Goal: Task Accomplishment & Management: Manage account settings

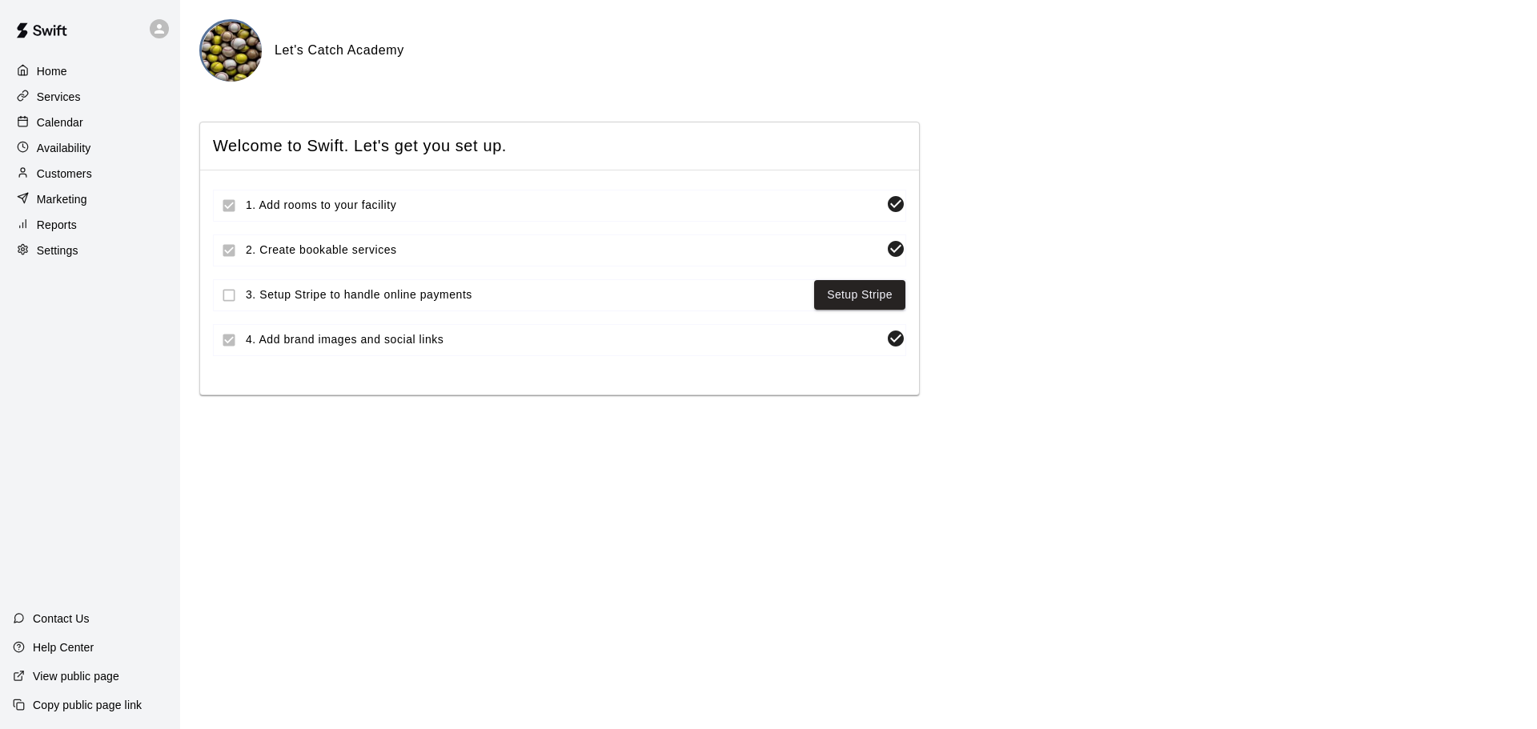
click at [66, 120] on p "Calendar" at bounding box center [60, 122] width 46 height 16
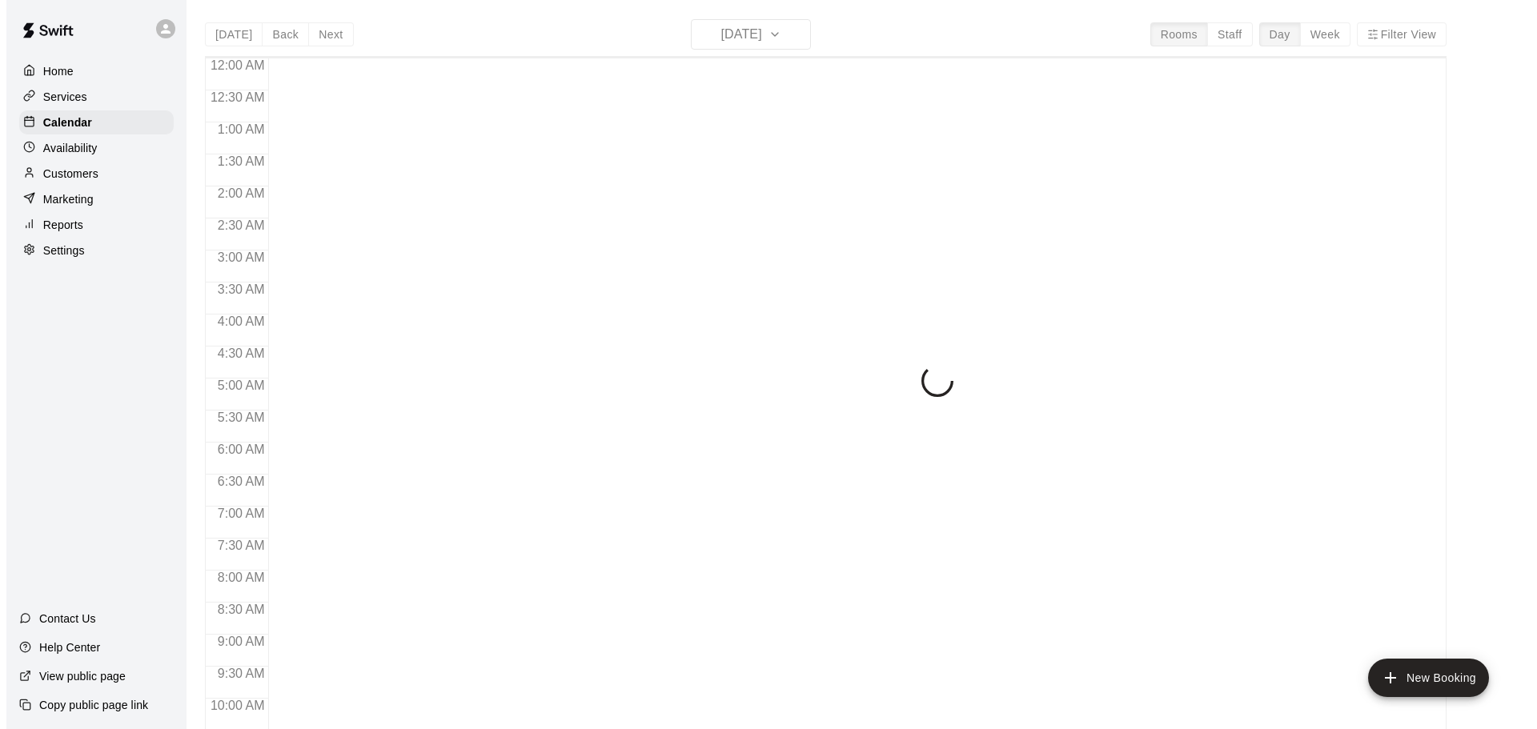
scroll to position [847, 0]
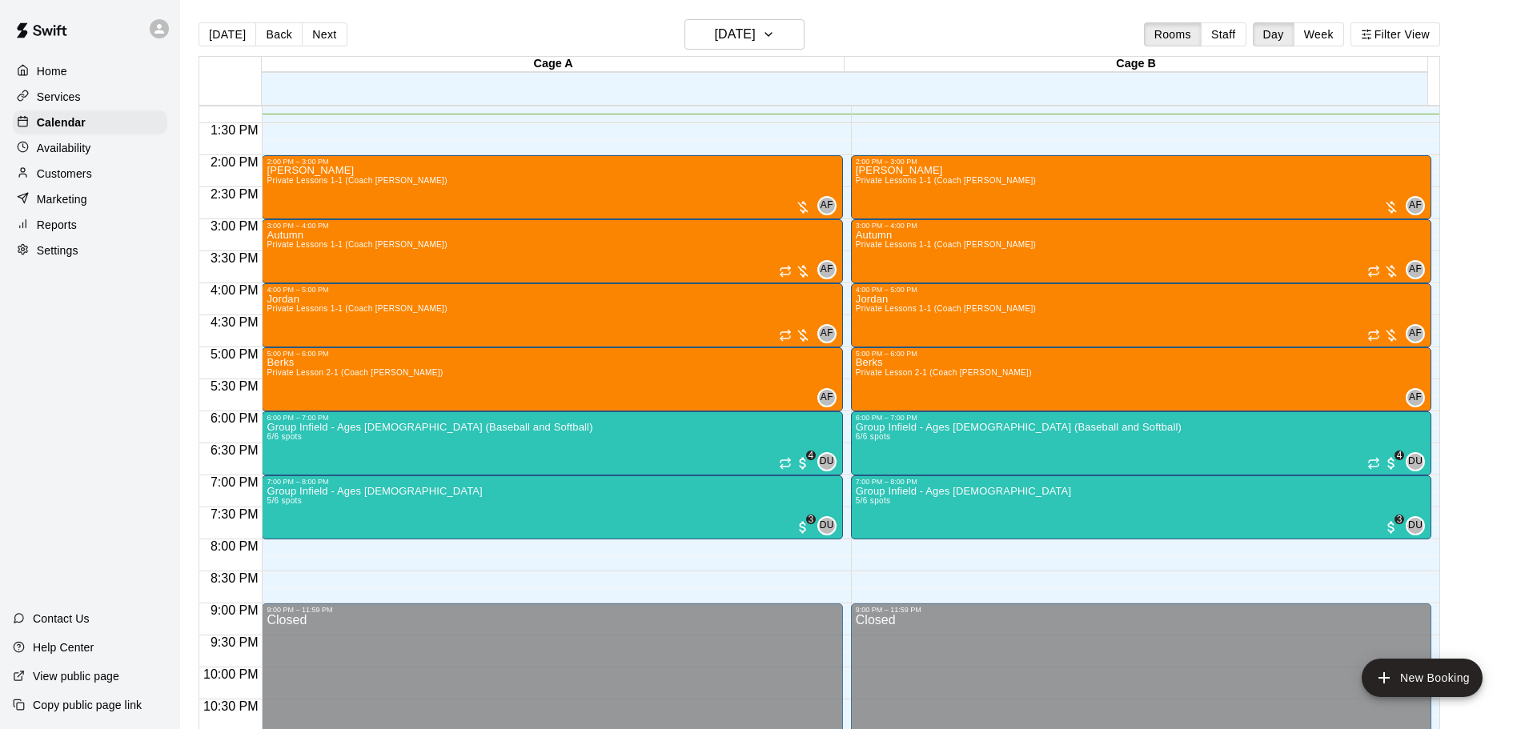
click at [784, 14] on main "[DATE] Back [DATE][DATE] Rooms Staff Day Week Filter View Cage A 17 Wed Cage B …" at bounding box center [852, 377] width 1344 height 755
click at [755, 38] on h6 "[DATE]" at bounding box center [735, 34] width 41 height 22
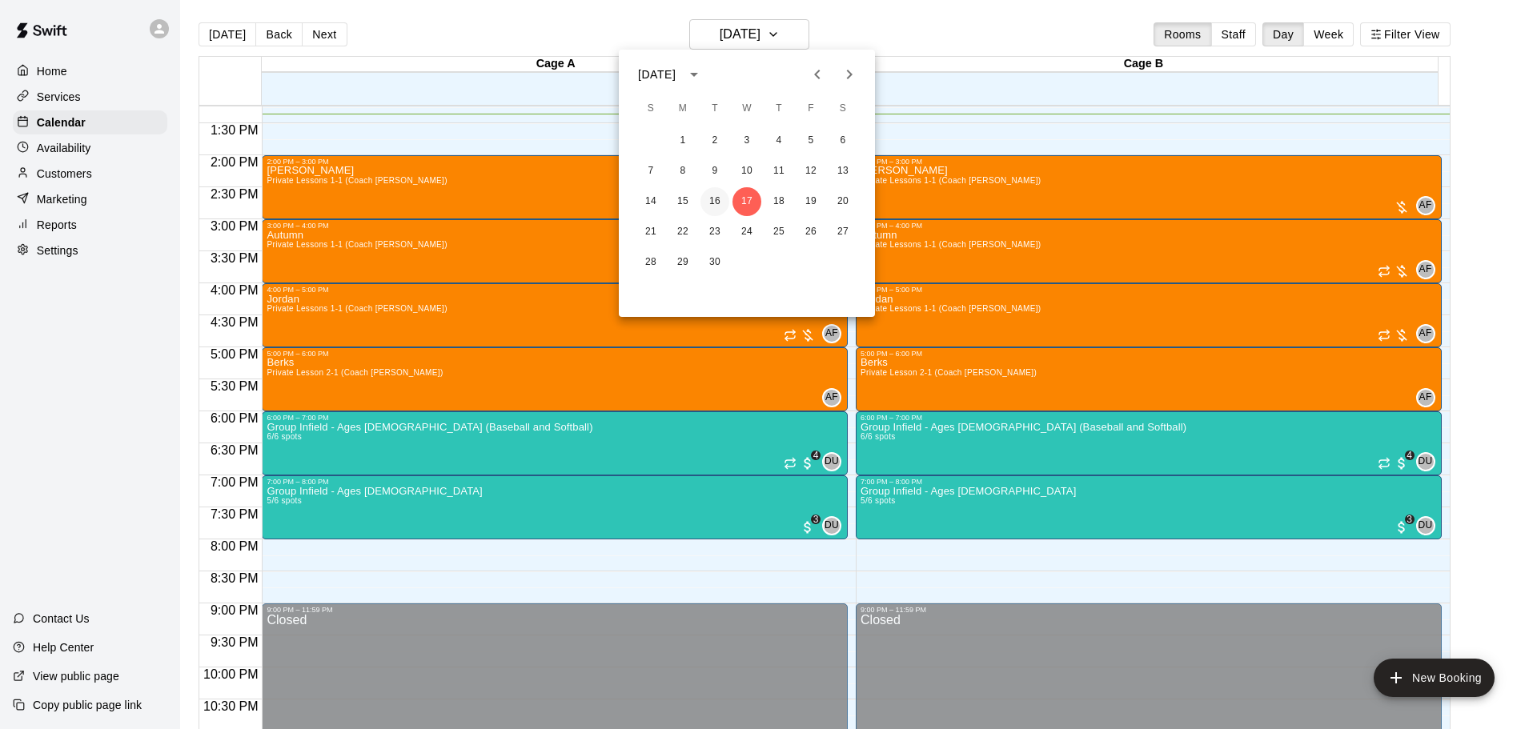
click at [718, 195] on button "16" at bounding box center [714, 201] width 29 height 29
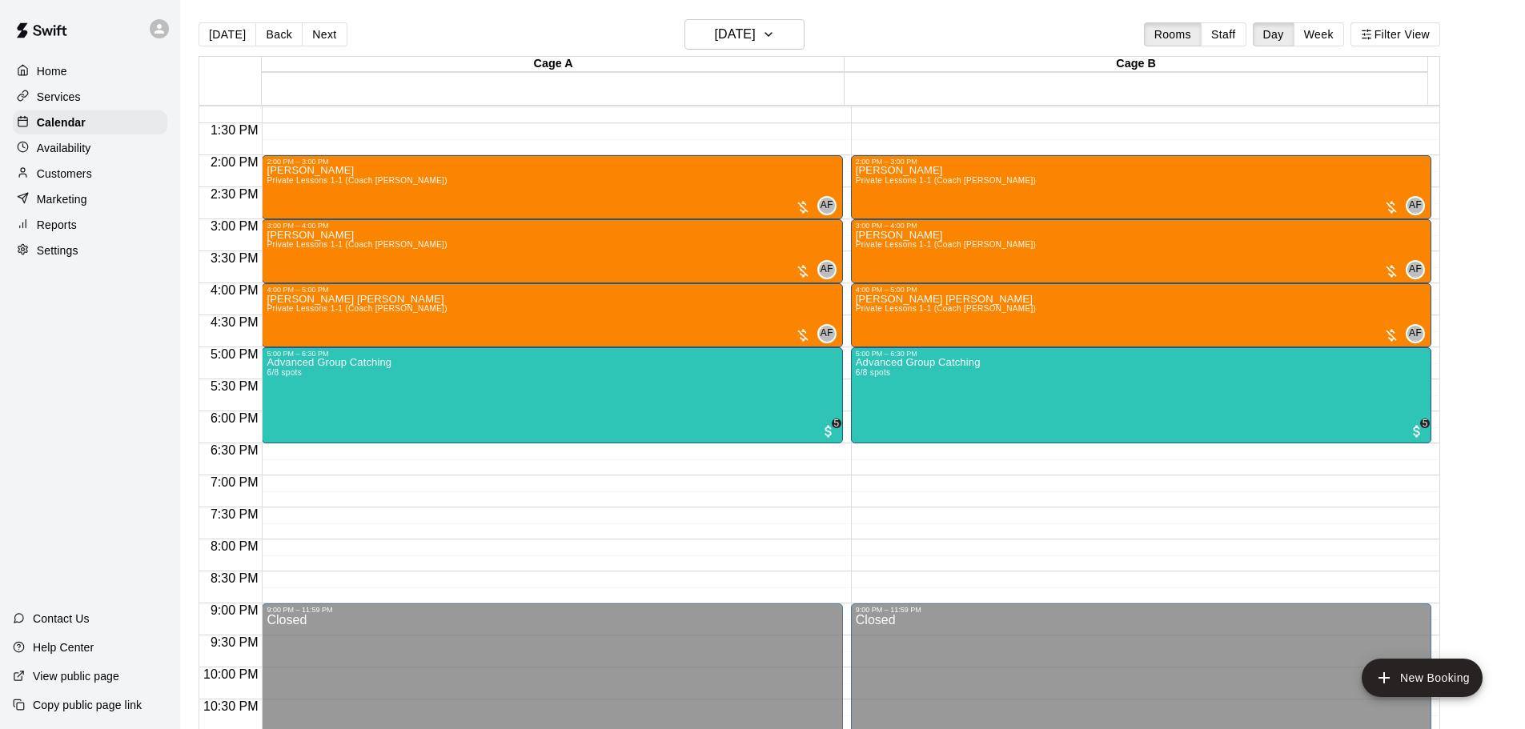
click at [69, 178] on p "Customers" at bounding box center [64, 174] width 55 height 16
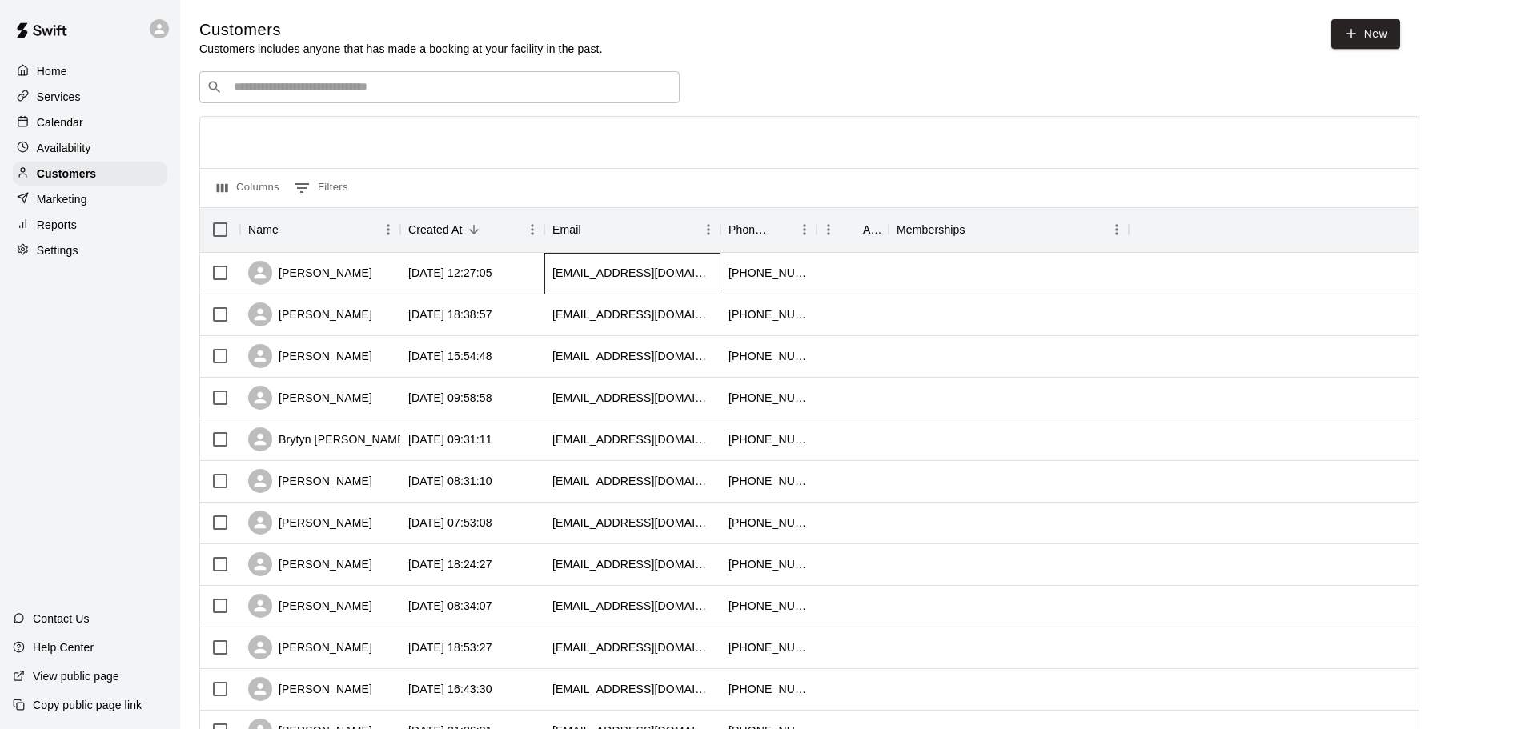
click at [652, 275] on div "[EMAIL_ADDRESS][DOMAIN_NAME]" at bounding box center [632, 273] width 160 height 16
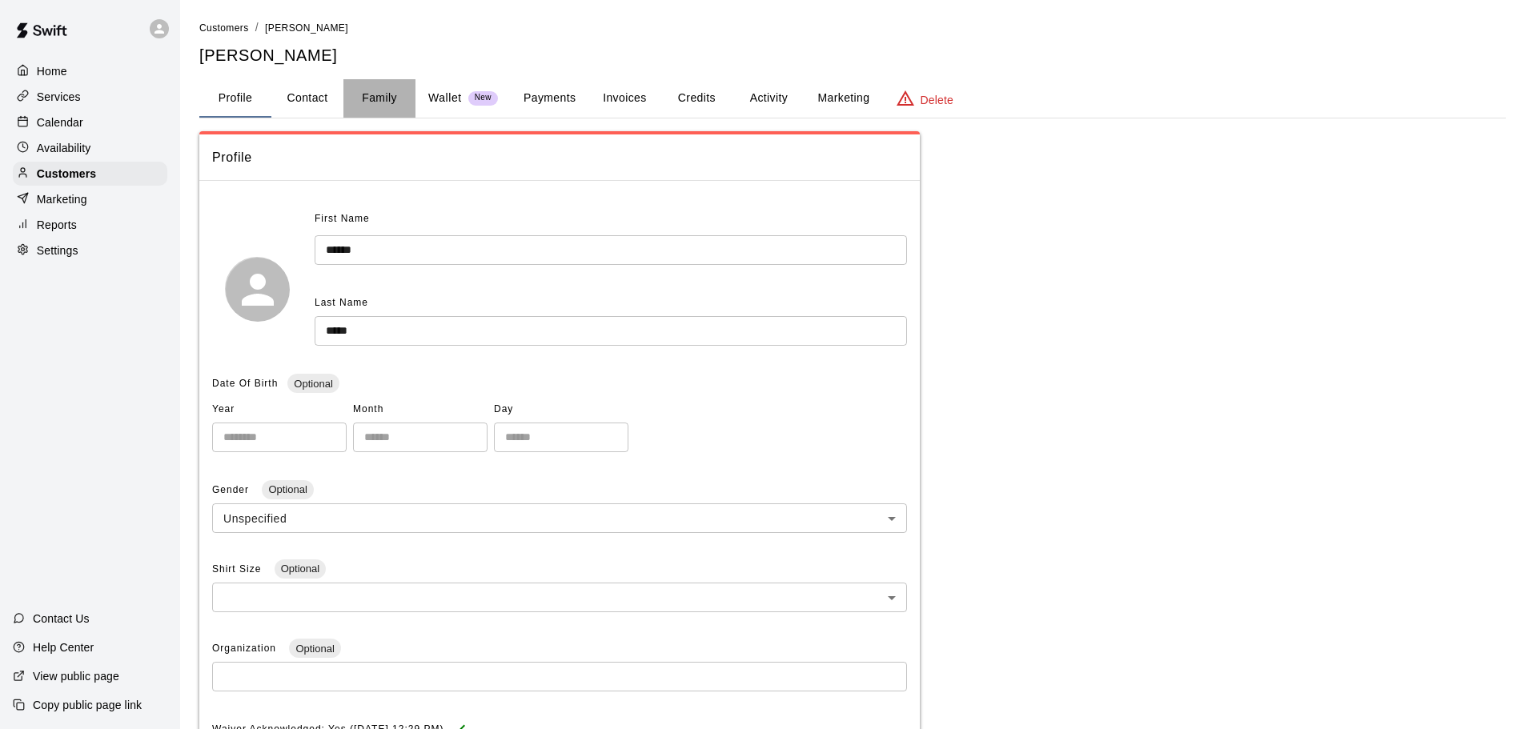
click at [375, 102] on button "Family" at bounding box center [379, 98] width 72 height 38
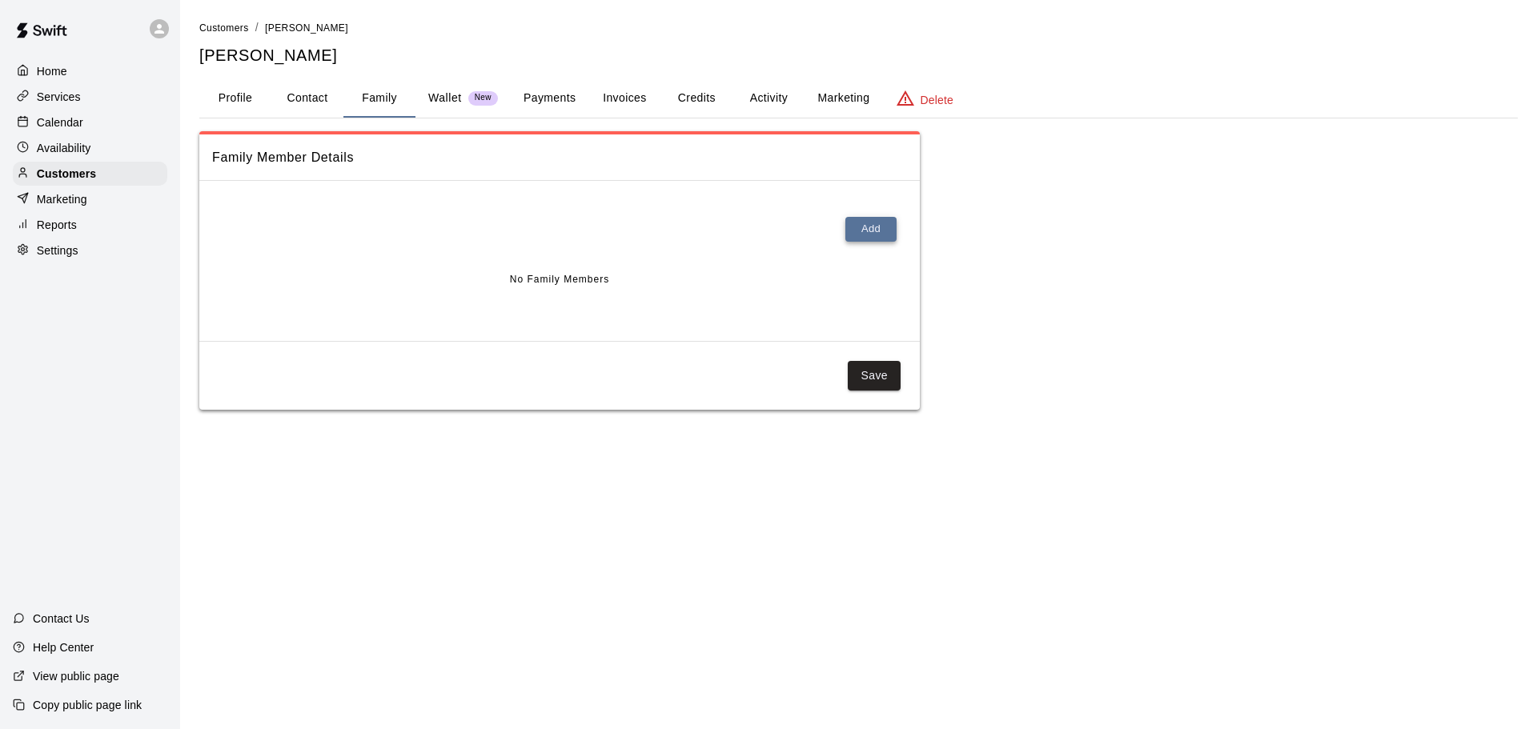
click at [858, 225] on button "Add" at bounding box center [870, 229] width 51 height 25
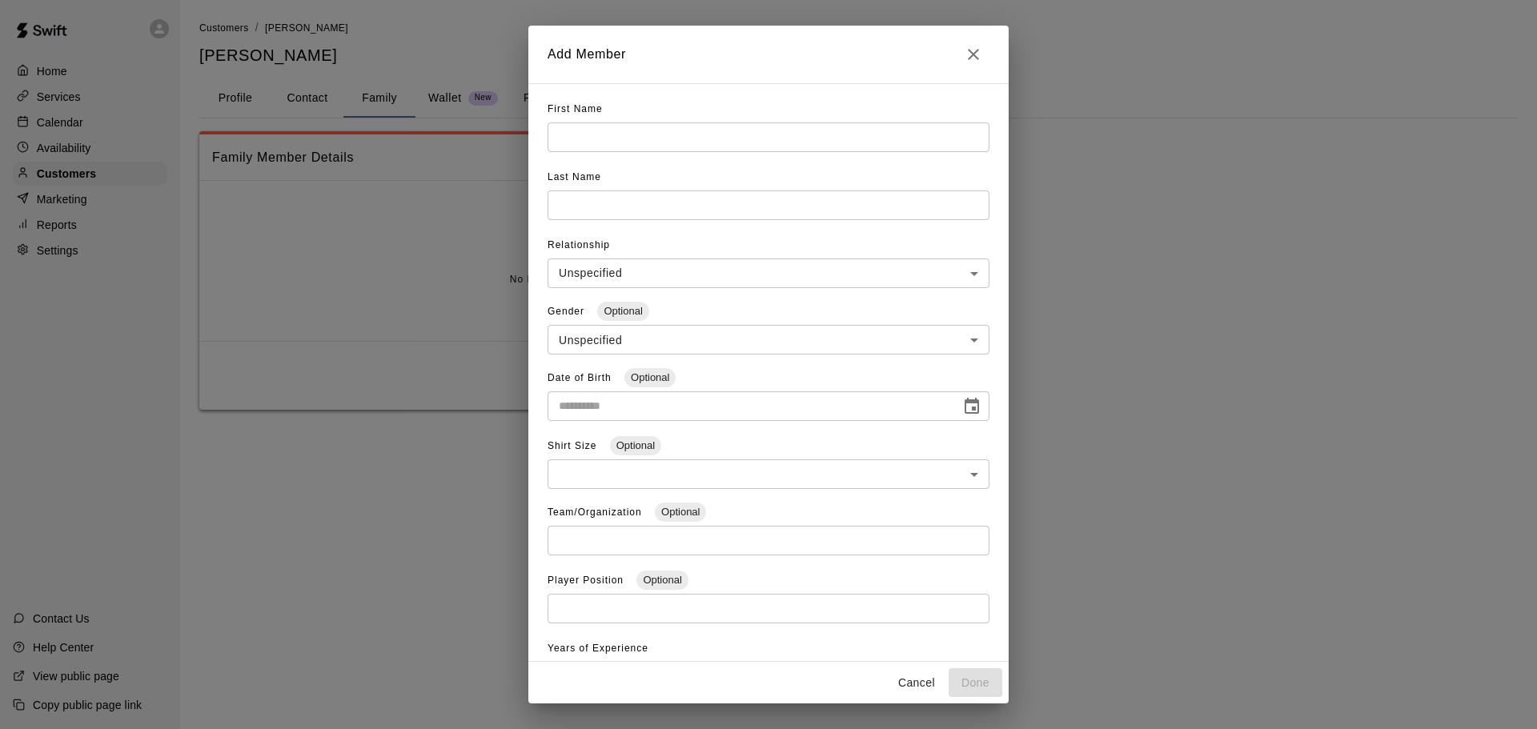
click at [591, 127] on input "text" at bounding box center [768, 137] width 442 height 30
type input "******"
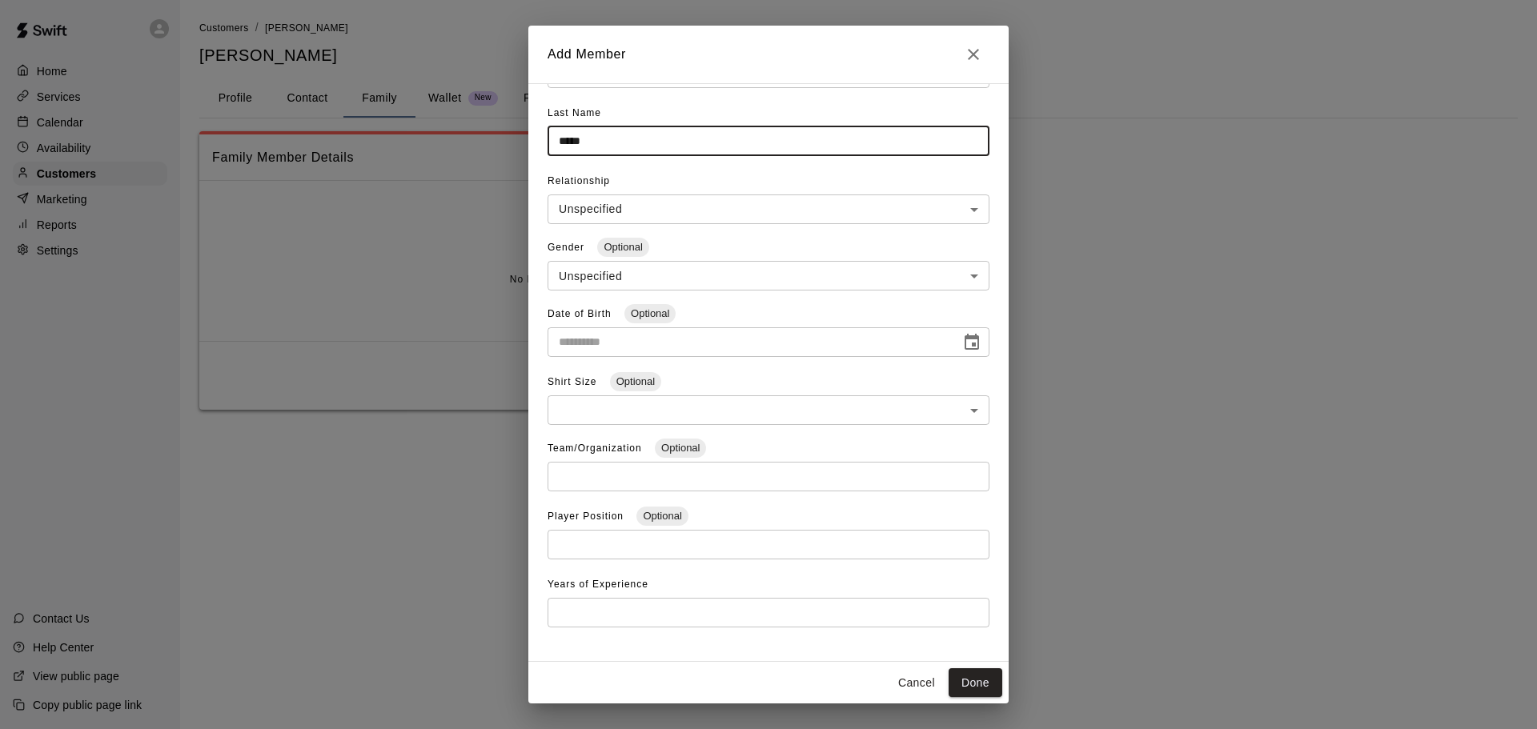
scroll to position [82, 0]
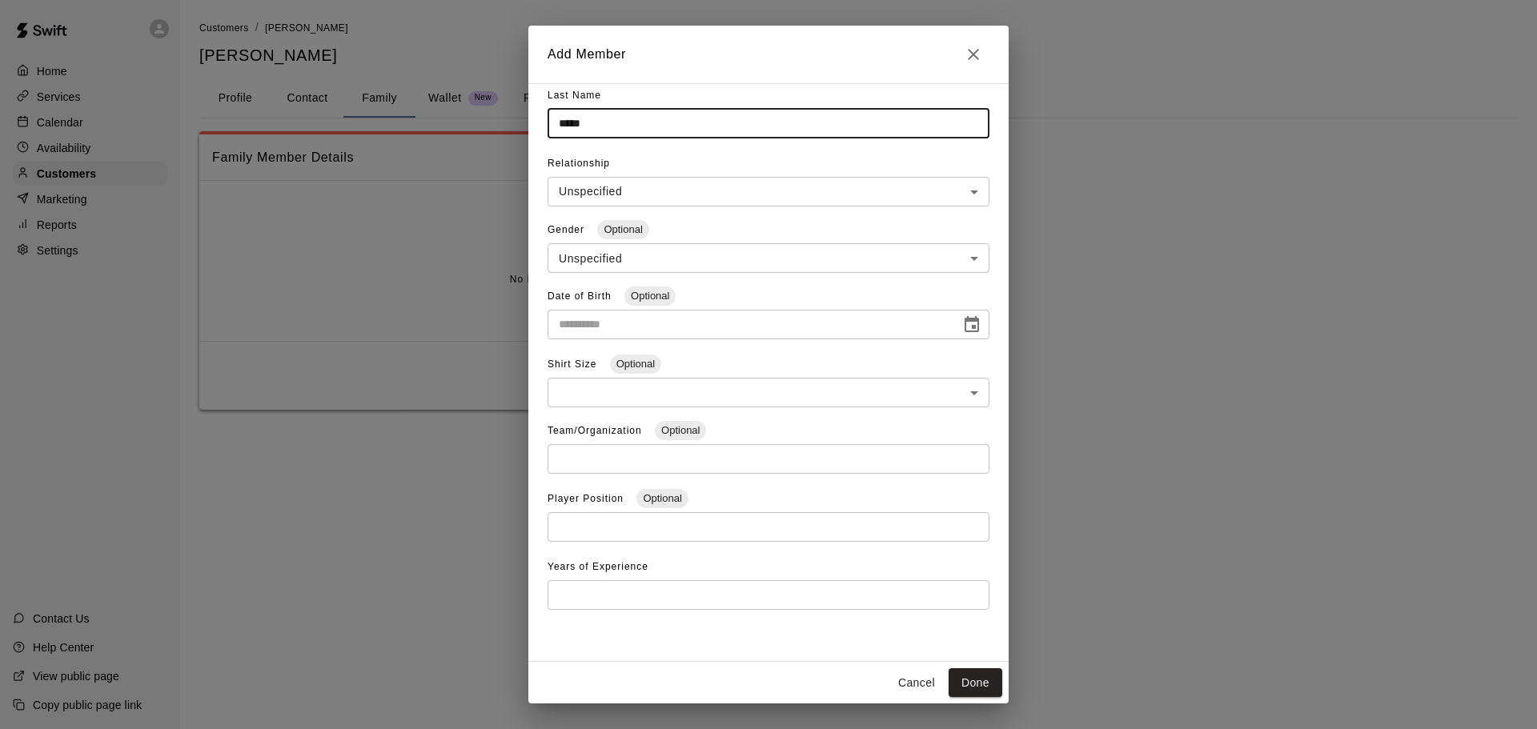
type input "*****"
type input "**********"
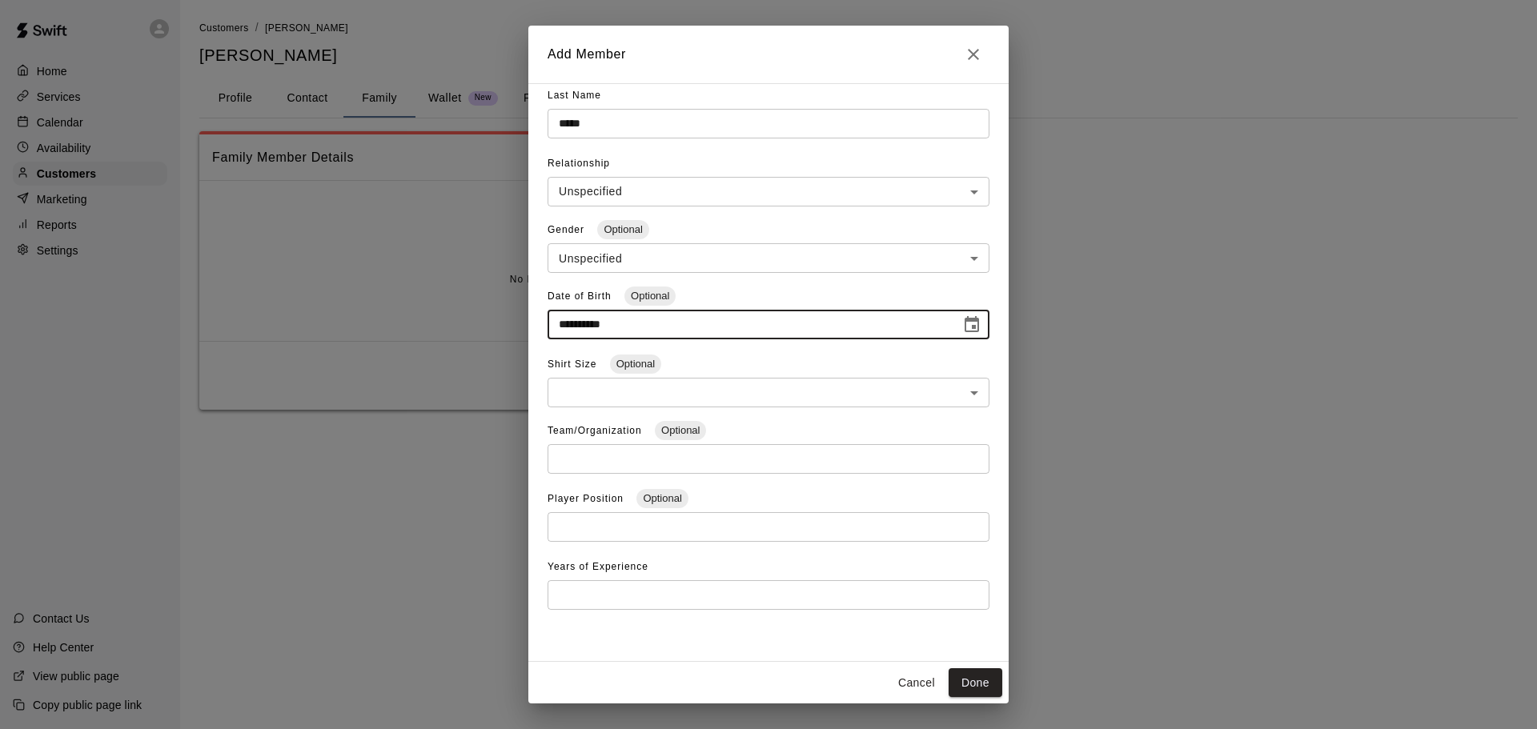
click at [620, 311] on input "**********" at bounding box center [748, 325] width 402 height 30
click at [984, 689] on button "Done" at bounding box center [975, 683] width 54 height 30
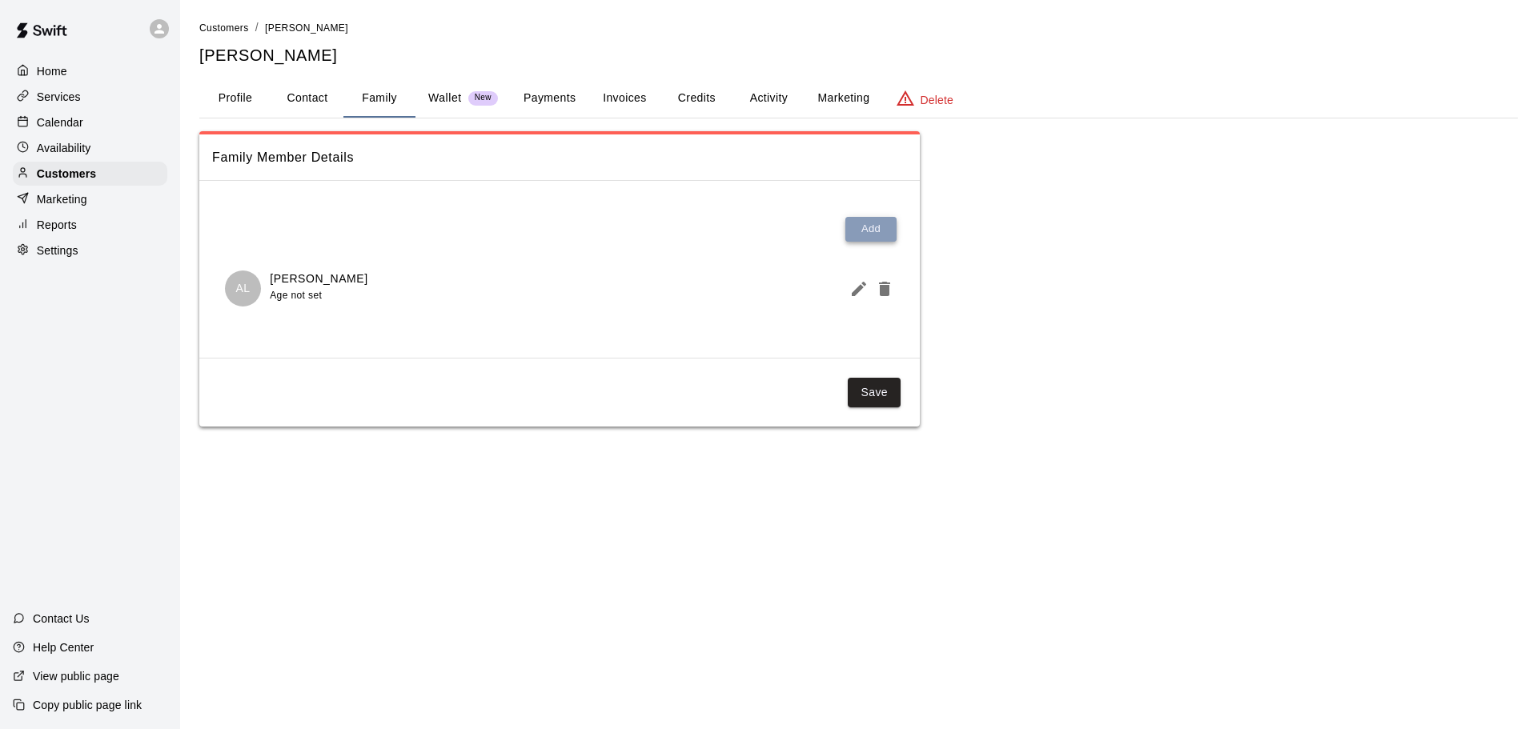
click at [877, 233] on button "Add" at bounding box center [870, 229] width 51 height 25
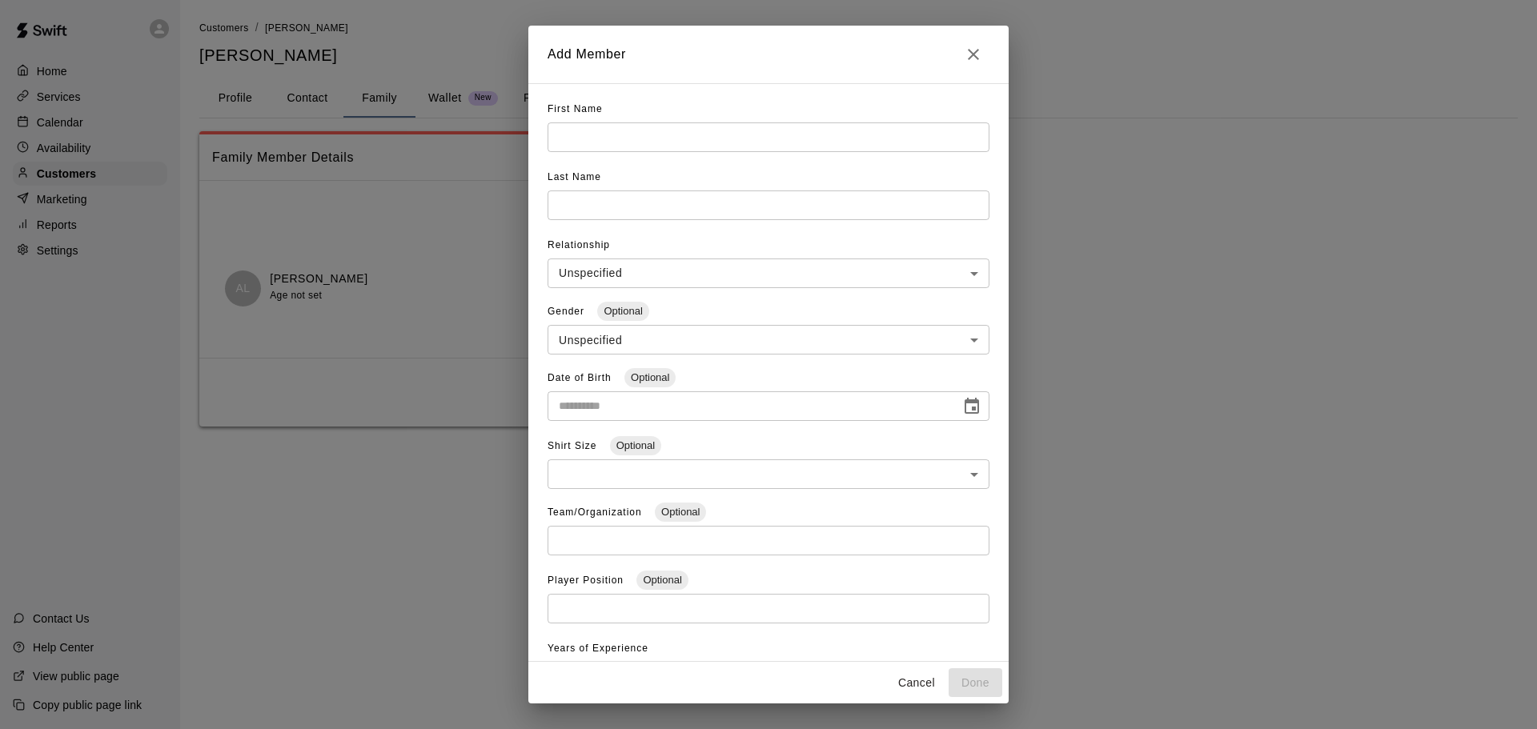
click at [633, 142] on input "text" at bounding box center [768, 137] width 442 height 30
type input "****"
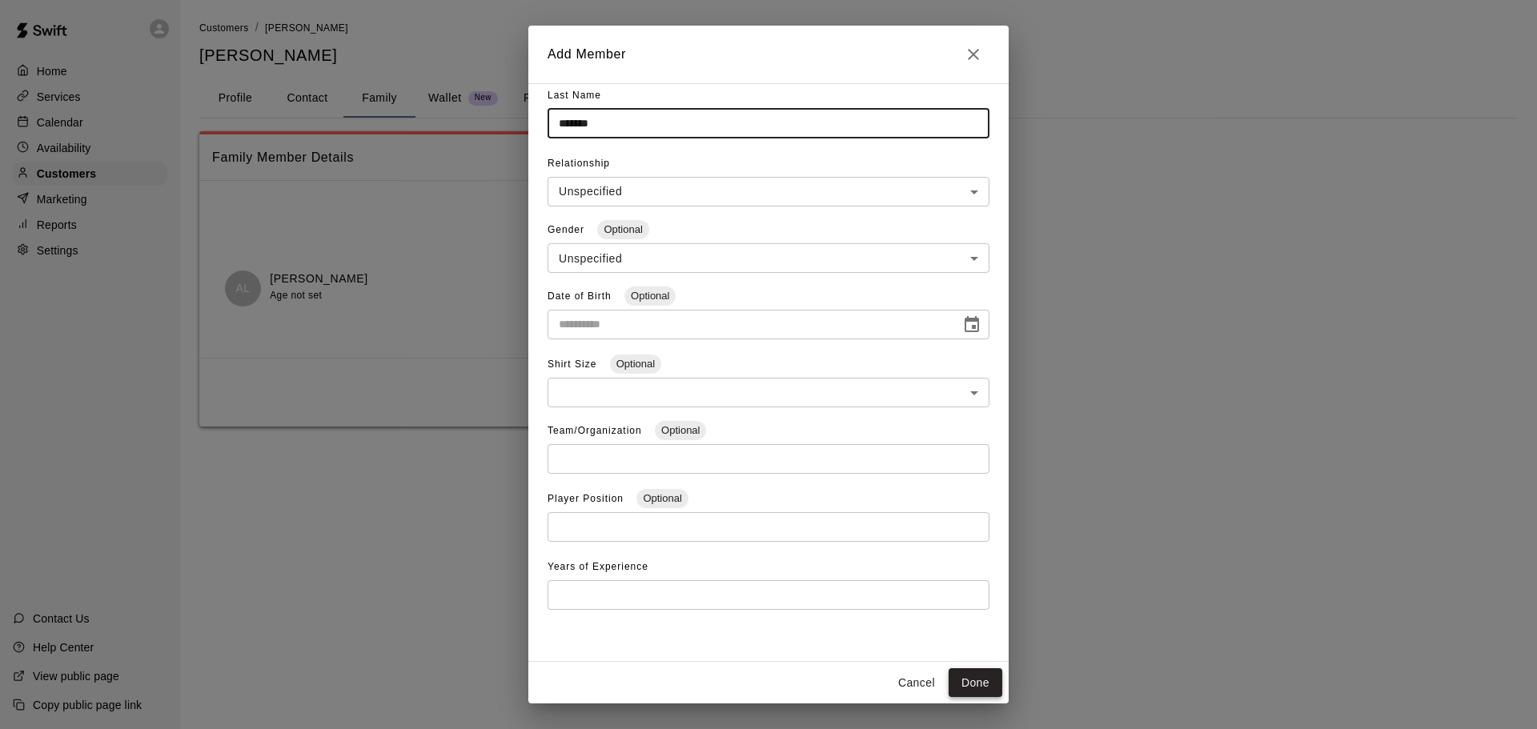
type input "******"
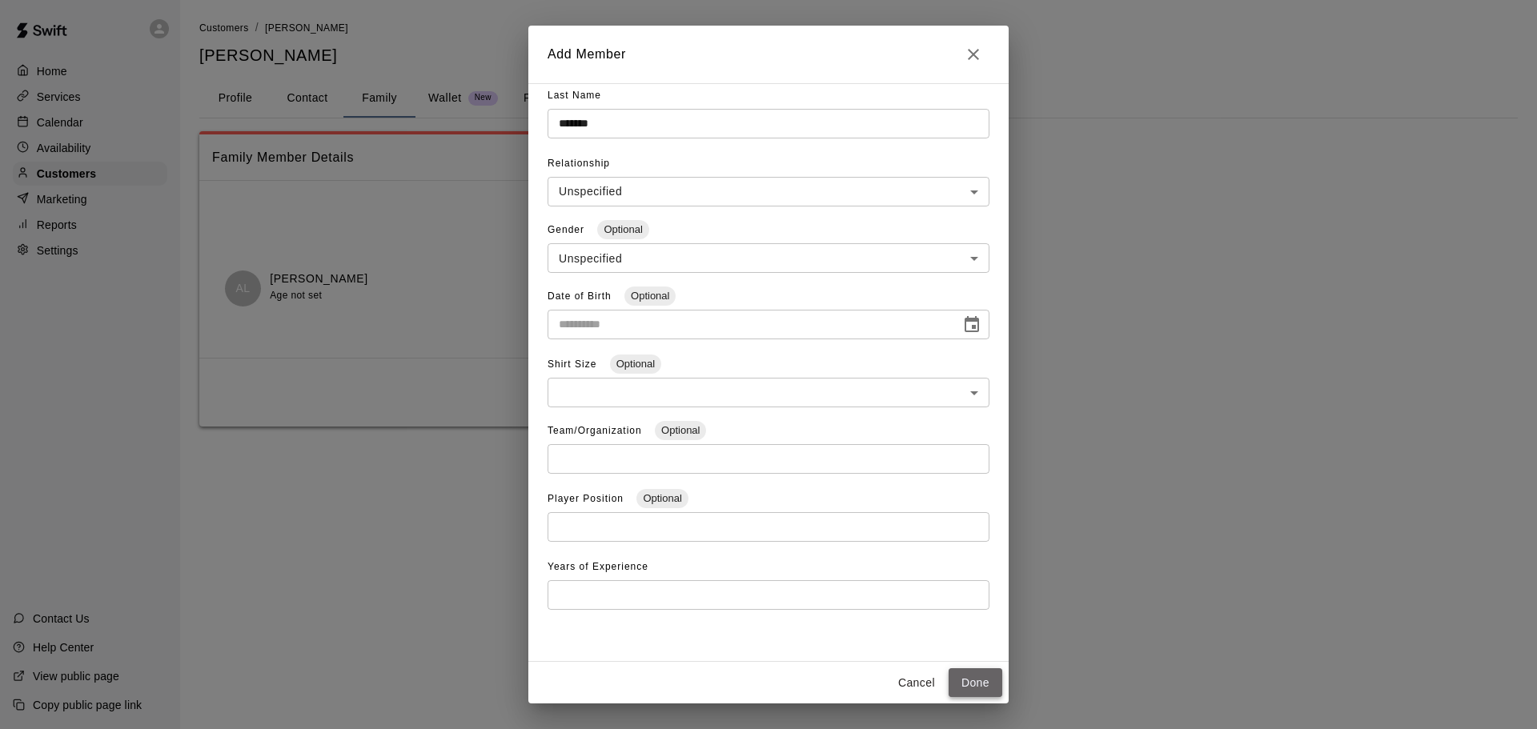
click at [976, 683] on button "Done" at bounding box center [975, 683] width 54 height 30
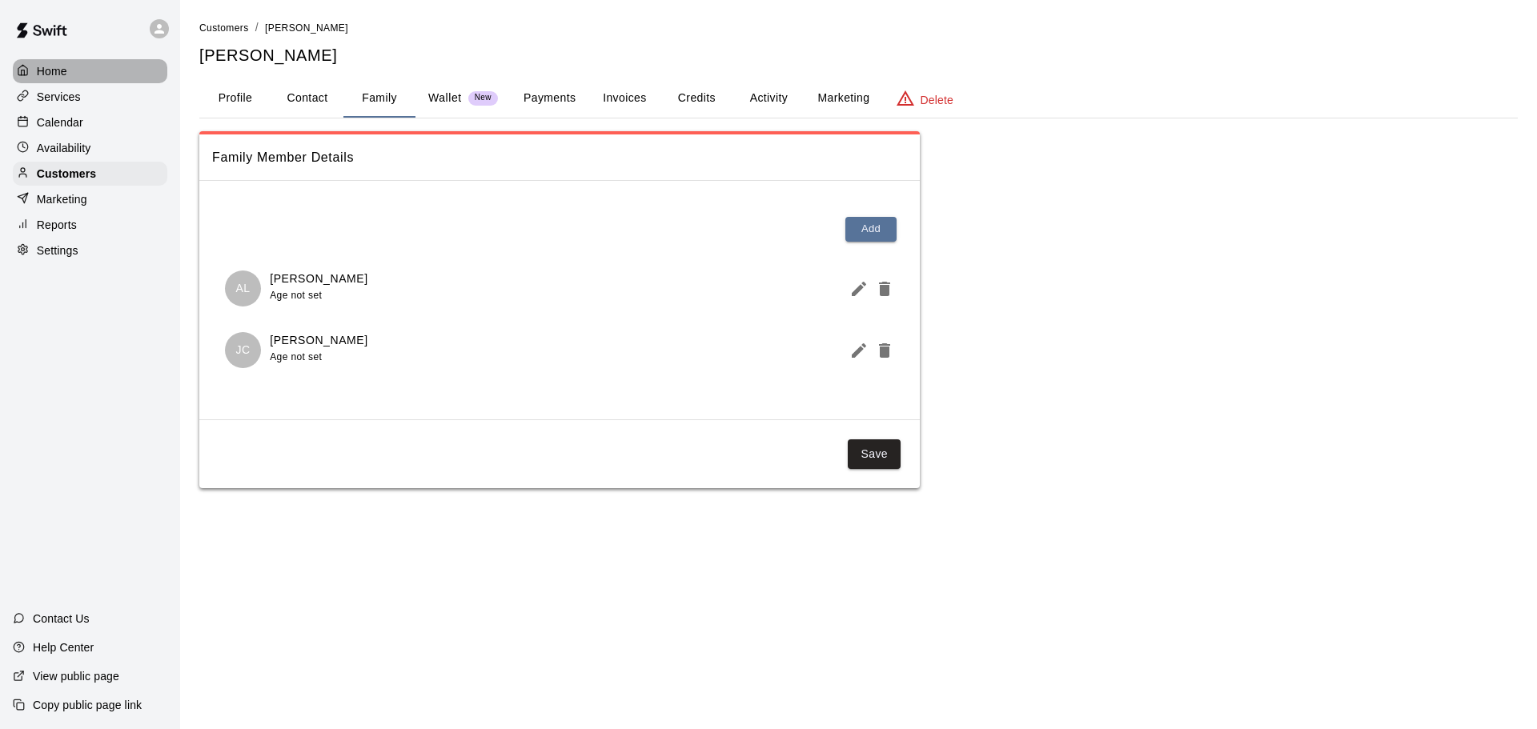
click at [70, 79] on div "Home" at bounding box center [90, 71] width 154 height 24
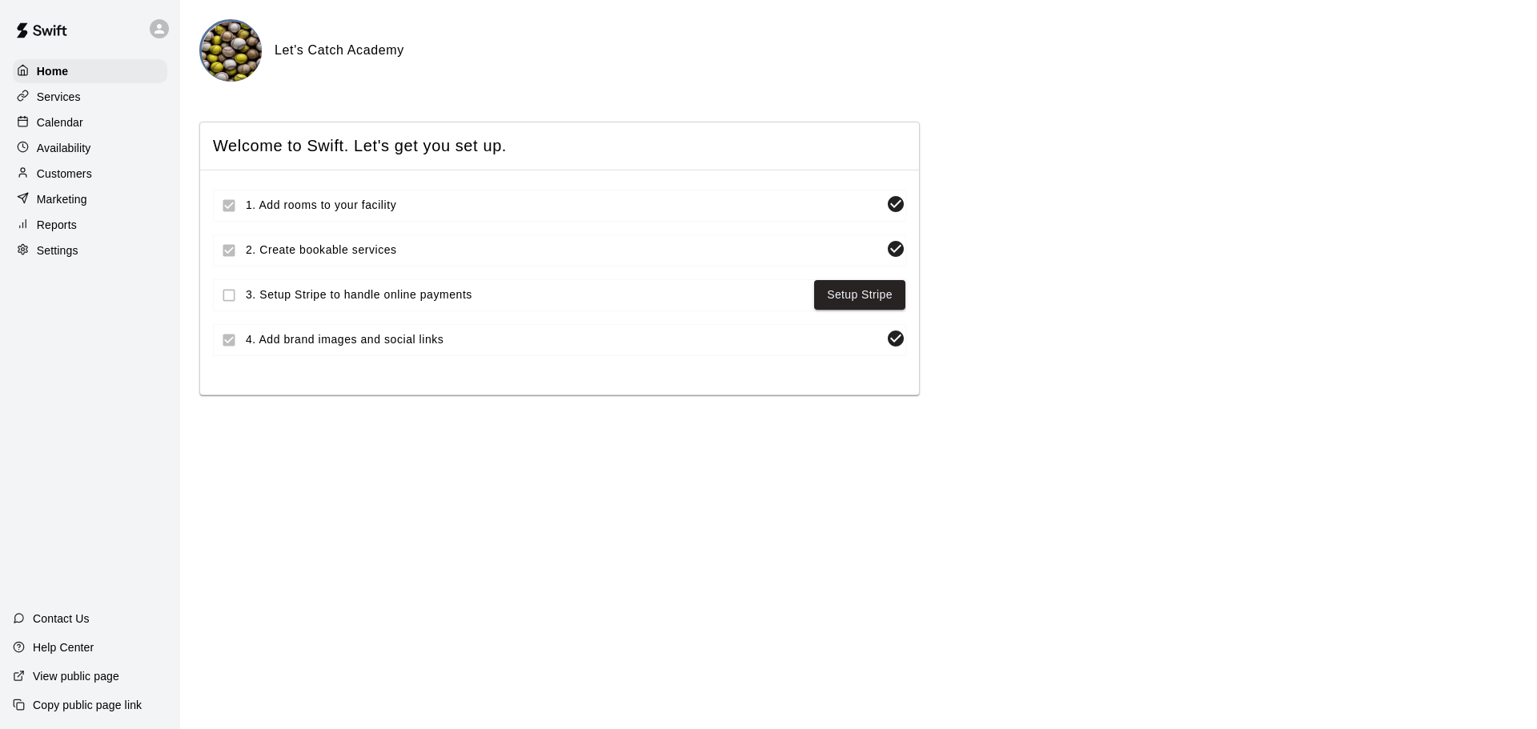
click at [63, 91] on p "Services" at bounding box center [59, 97] width 44 height 16
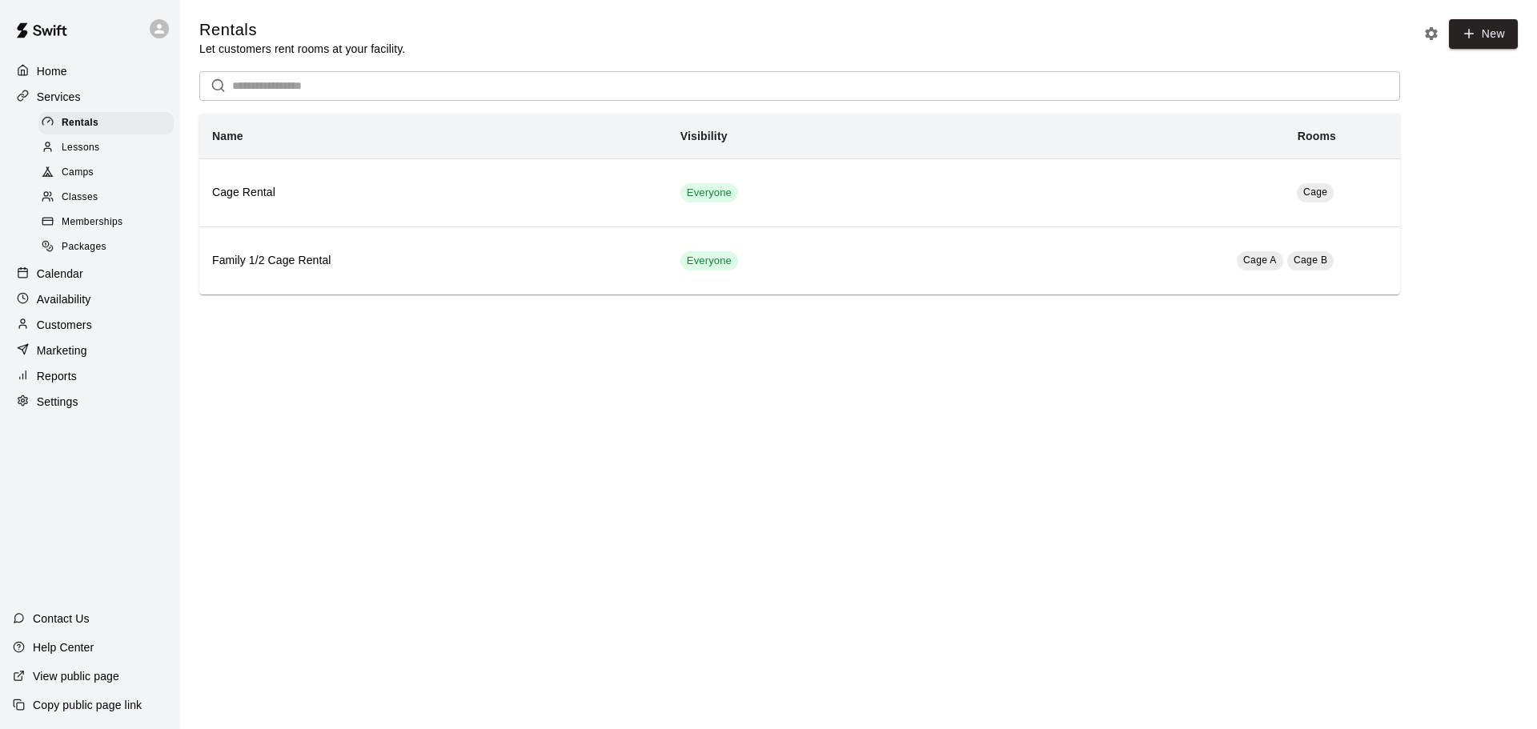
click at [47, 282] on p "Calendar" at bounding box center [60, 274] width 46 height 16
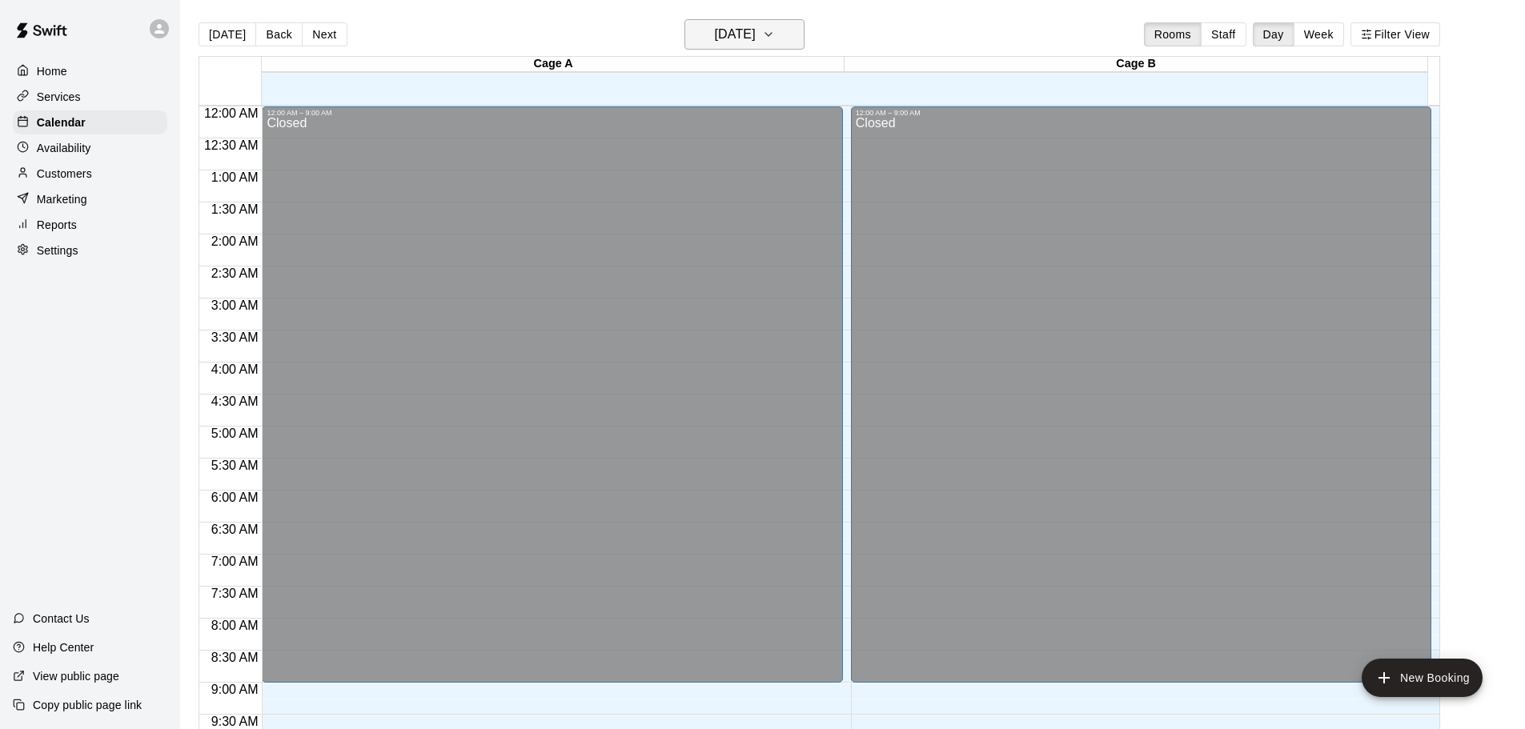
scroll to position [847, 0]
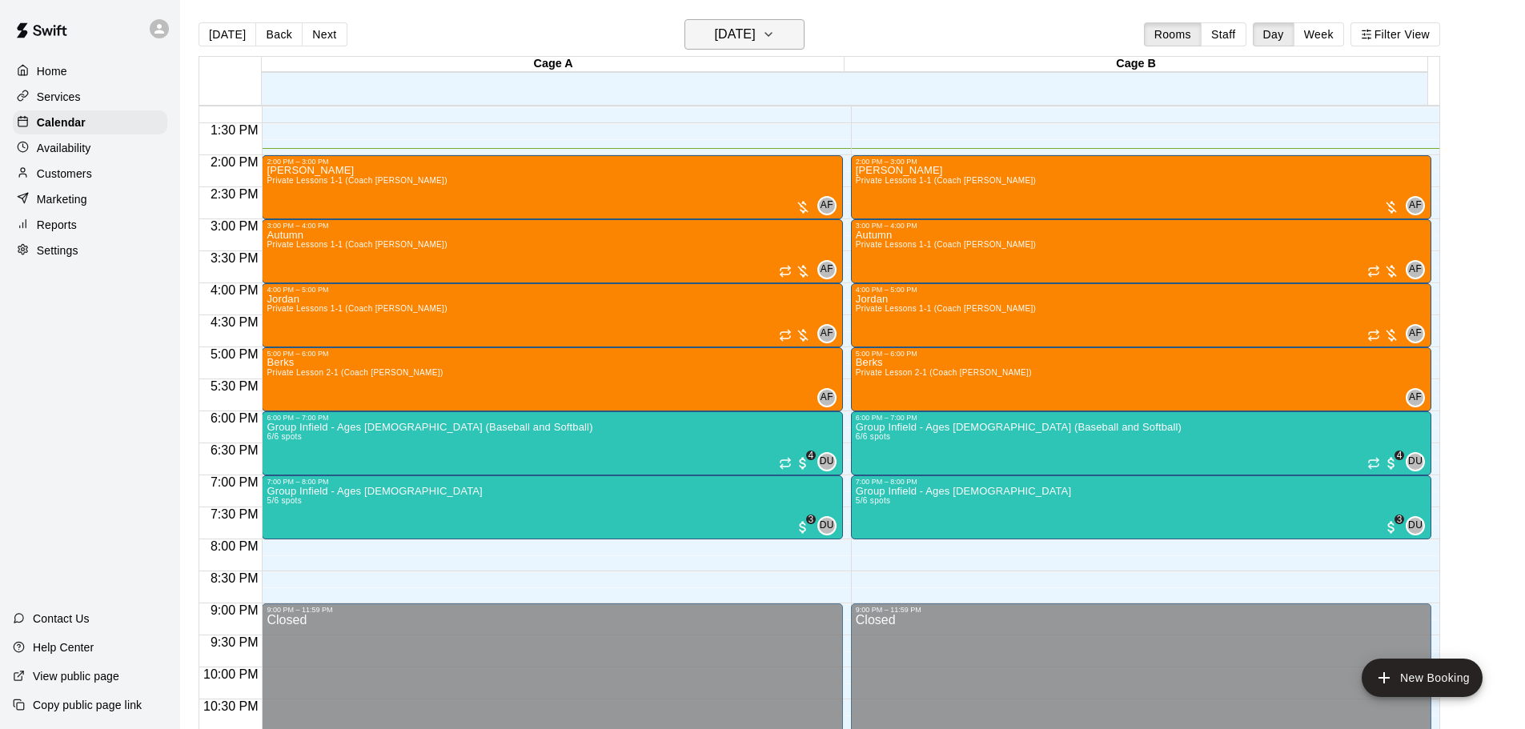
click at [775, 37] on icon "button" at bounding box center [768, 34] width 13 height 19
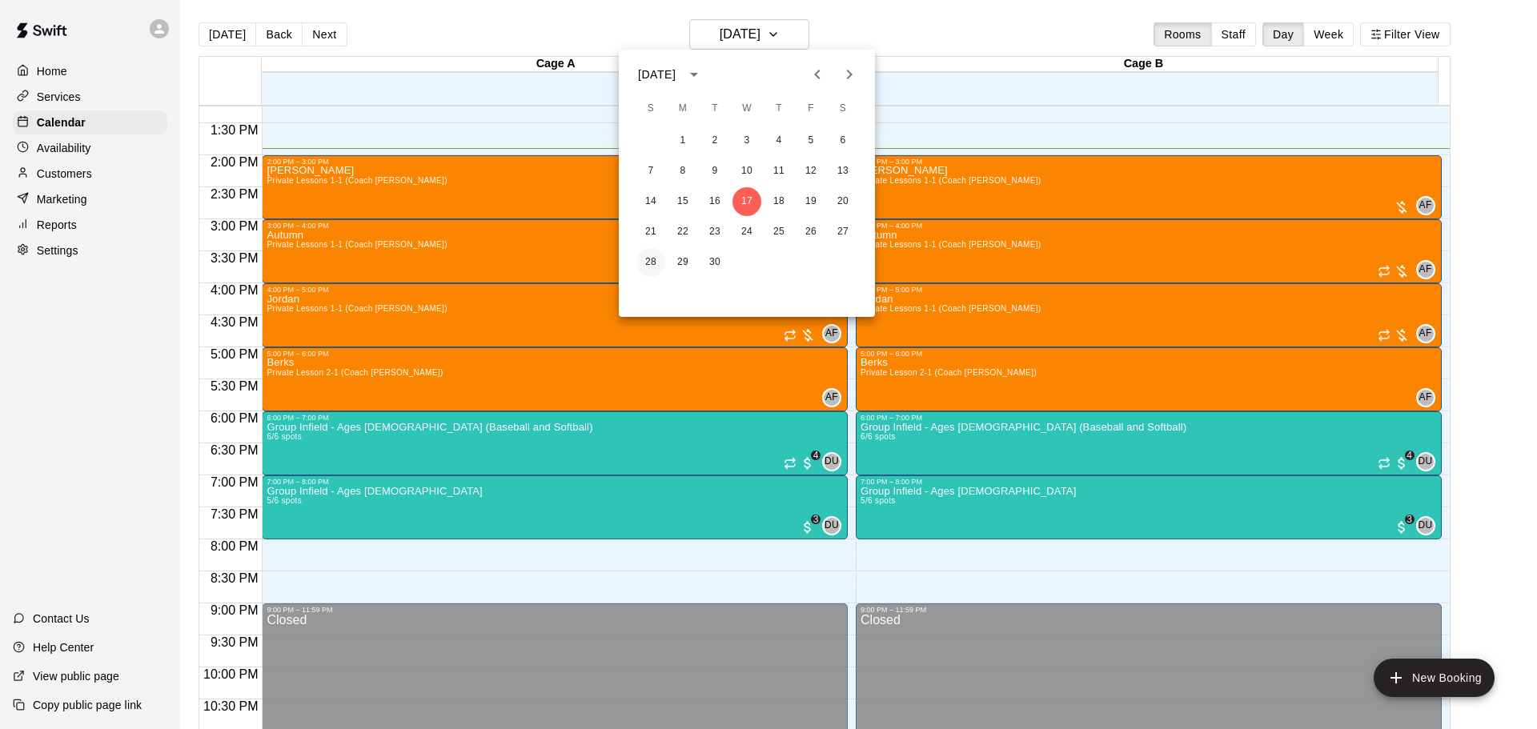
click at [651, 264] on button "28" at bounding box center [650, 262] width 29 height 29
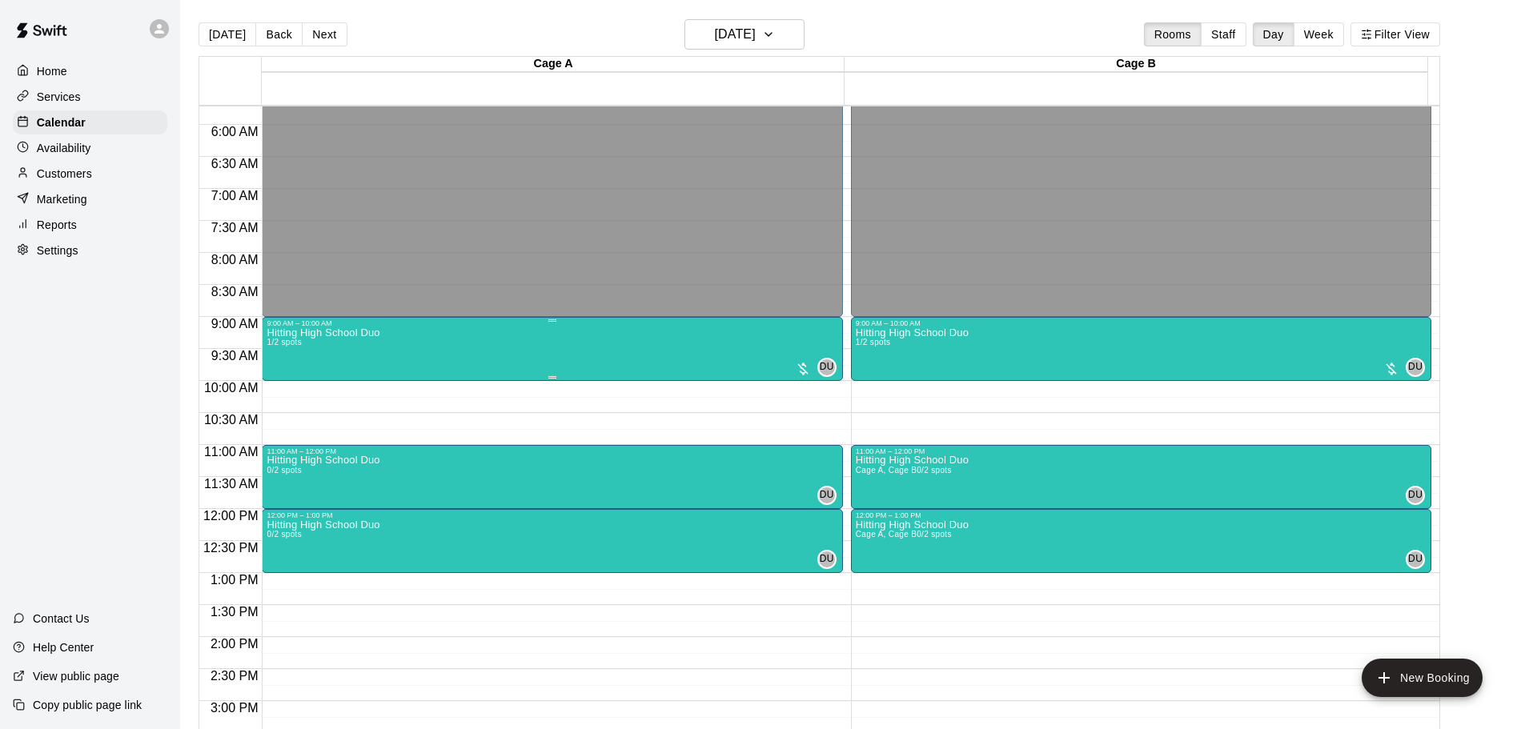
click at [371, 333] on p "Hitting High School Duo" at bounding box center [322, 333] width 113 height 0
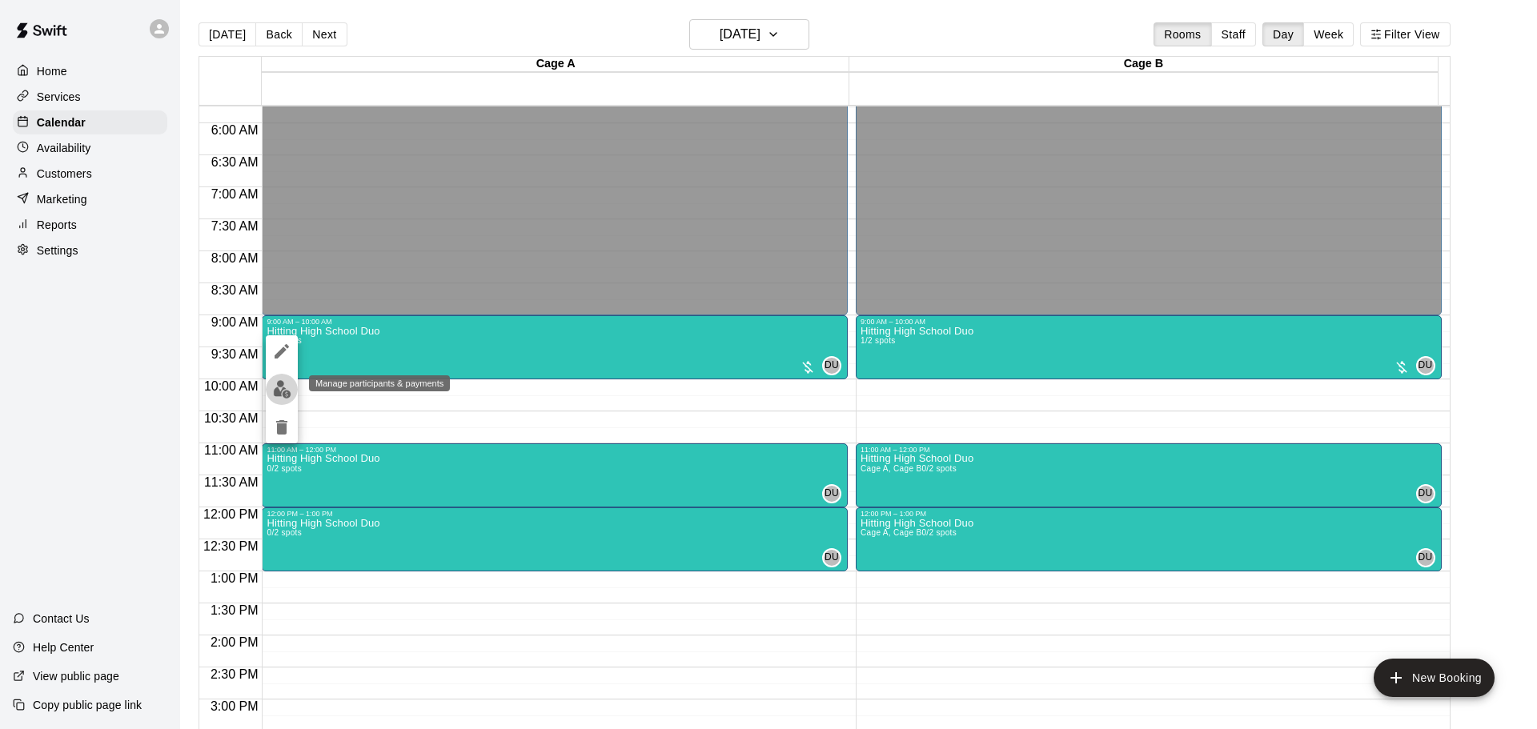
click at [289, 383] on img "edit" at bounding box center [282, 389] width 18 height 18
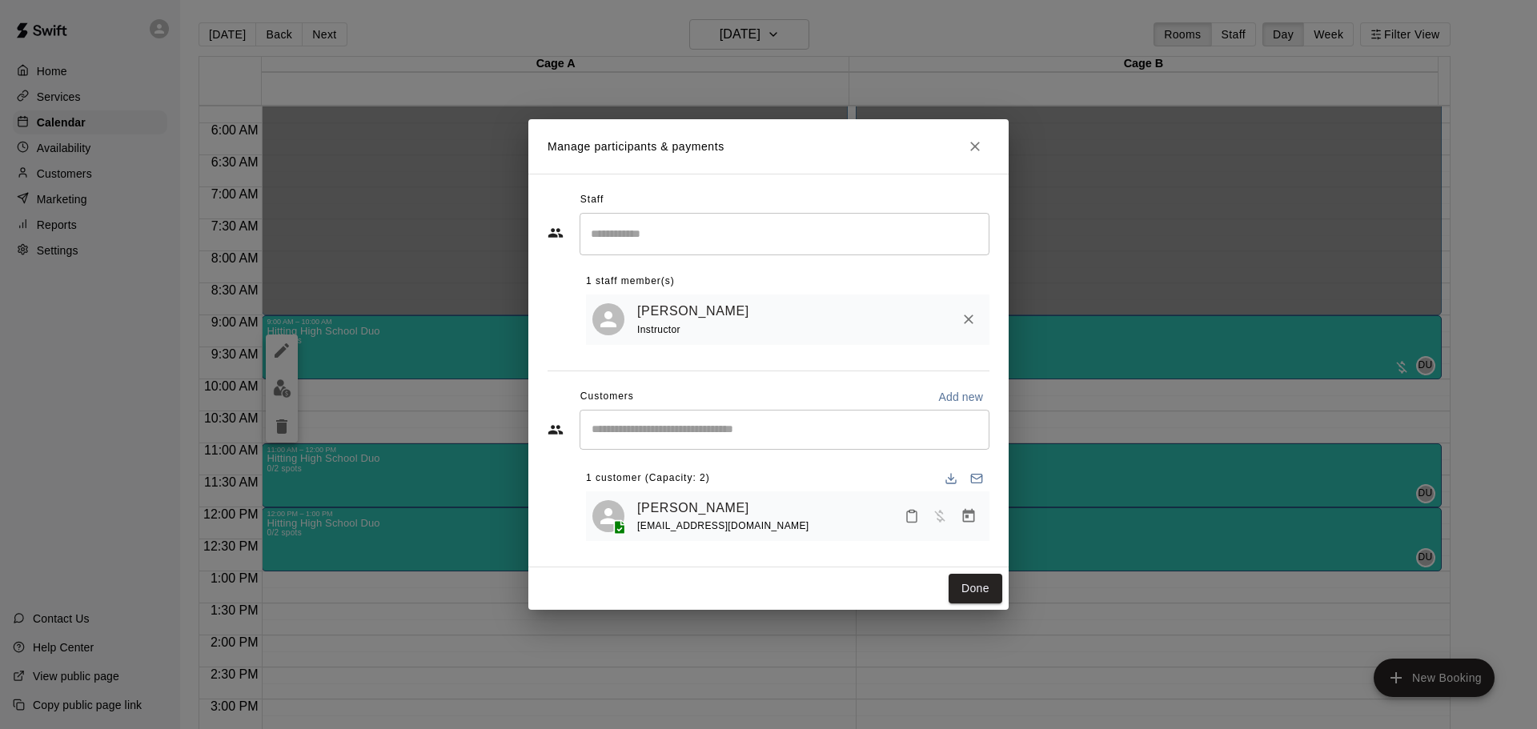
click at [606, 435] on input "Start typing to search customers..." at bounding box center [784, 430] width 395 height 16
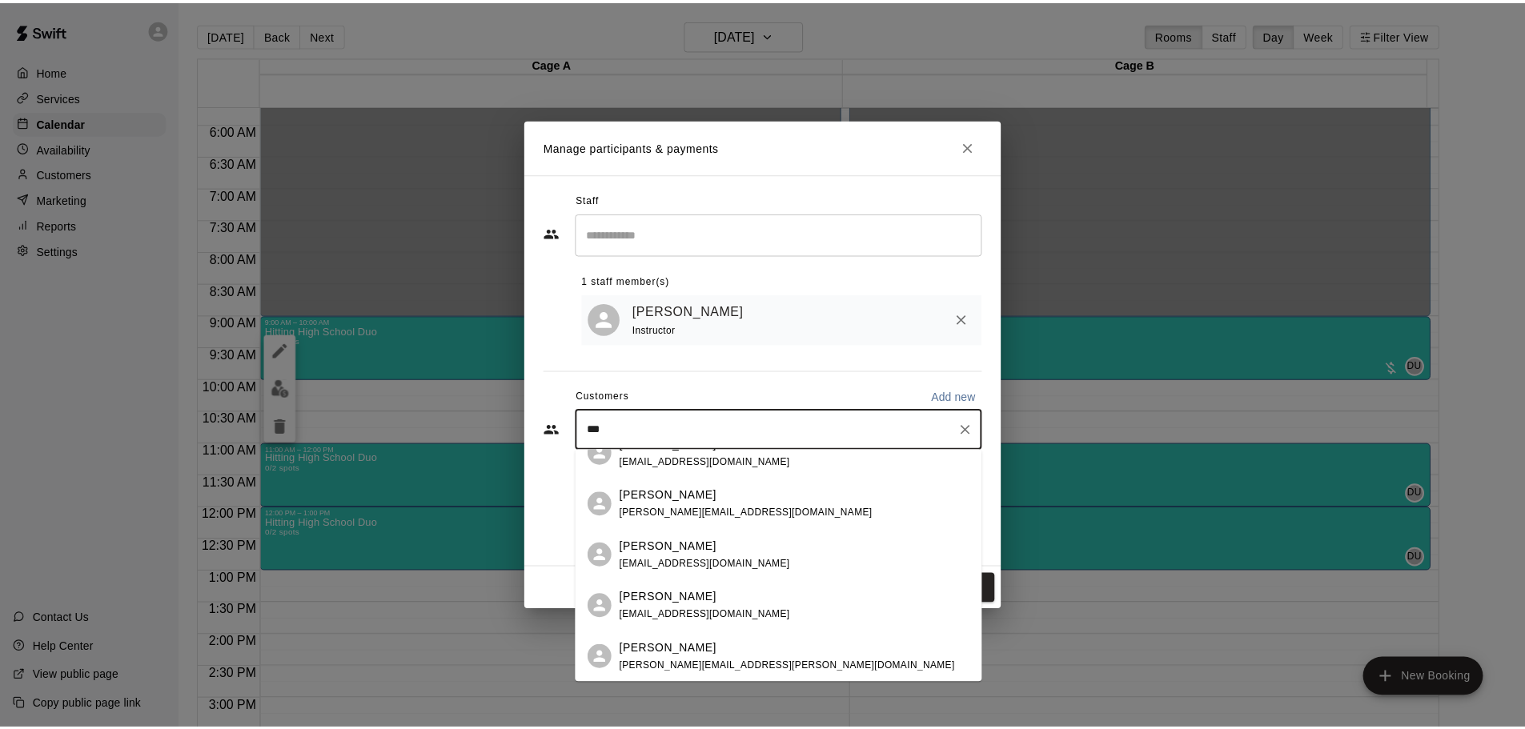
scroll to position [0, 0]
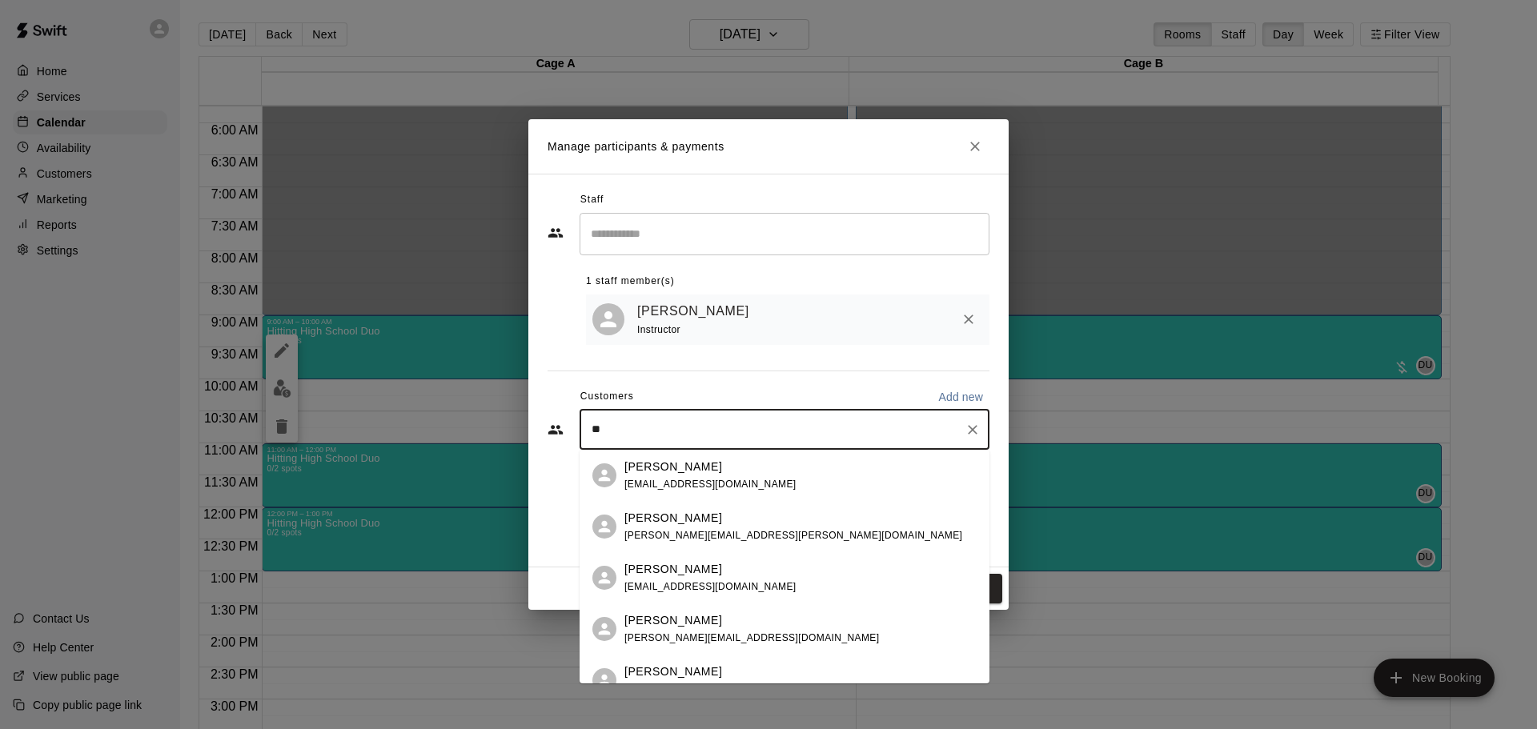
type input "*"
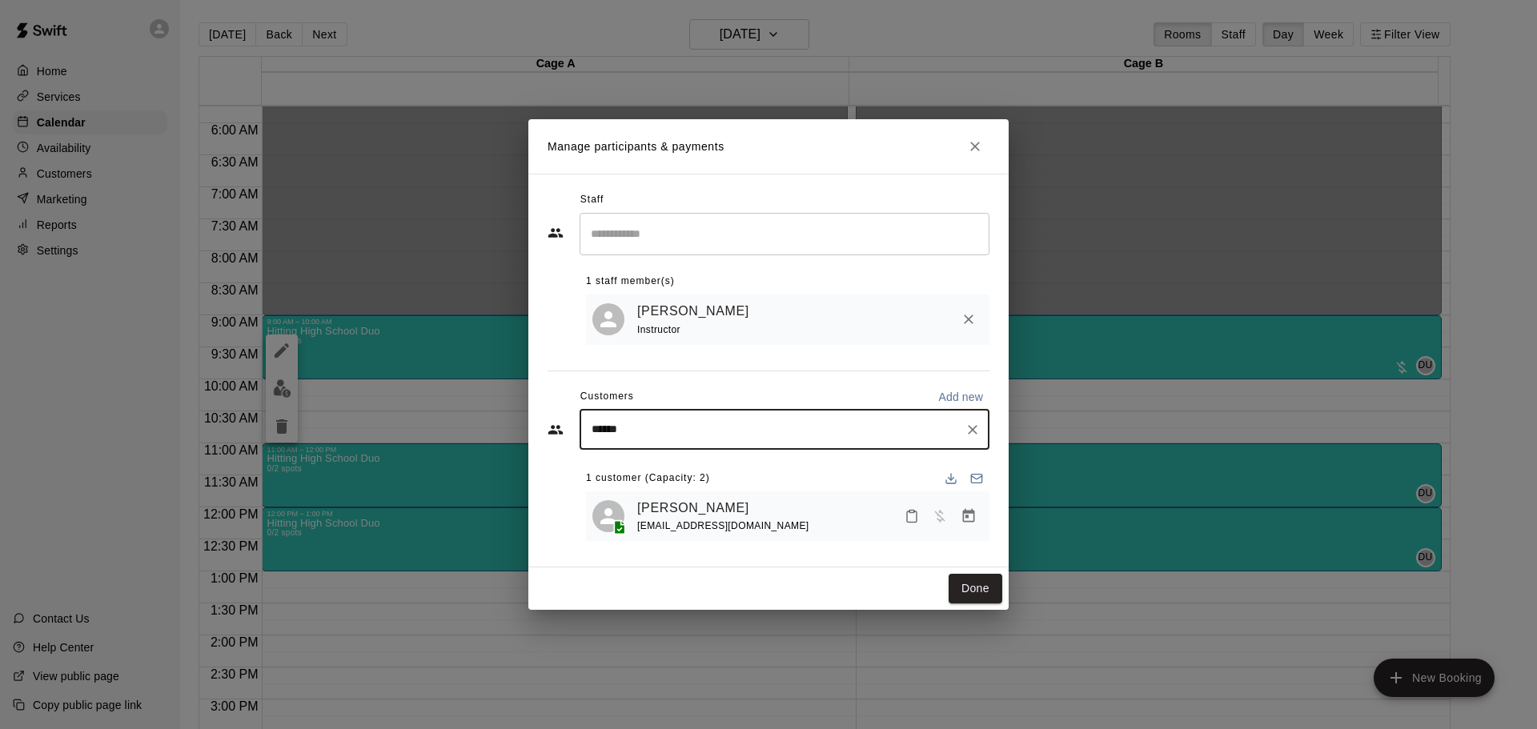
drag, startPoint x: 675, startPoint y: 443, endPoint x: 546, endPoint y: 428, distance: 129.7
click at [549, 429] on div "****** ​" at bounding box center [768, 430] width 442 height 40
type input "*"
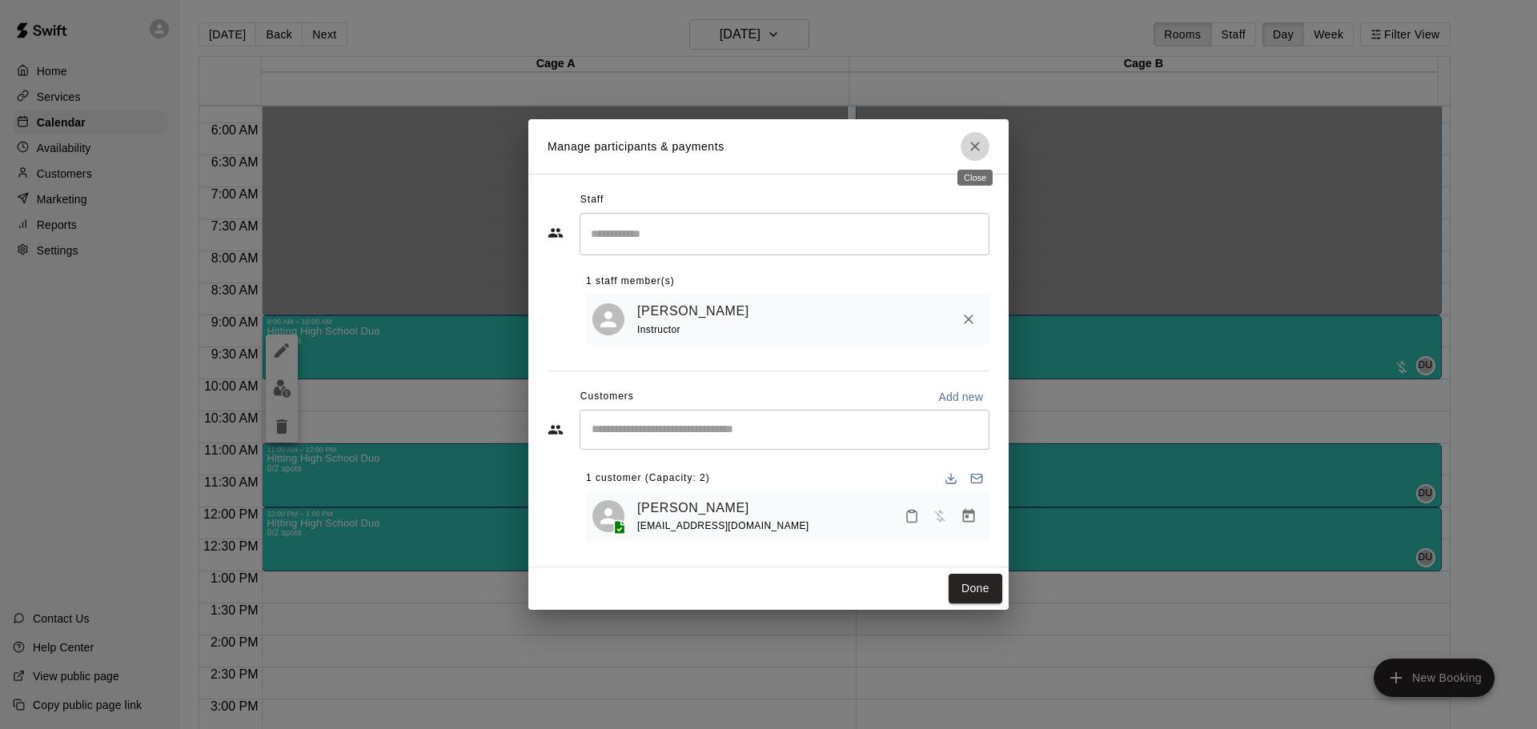
click at [987, 138] on button "Close" at bounding box center [974, 146] width 29 height 29
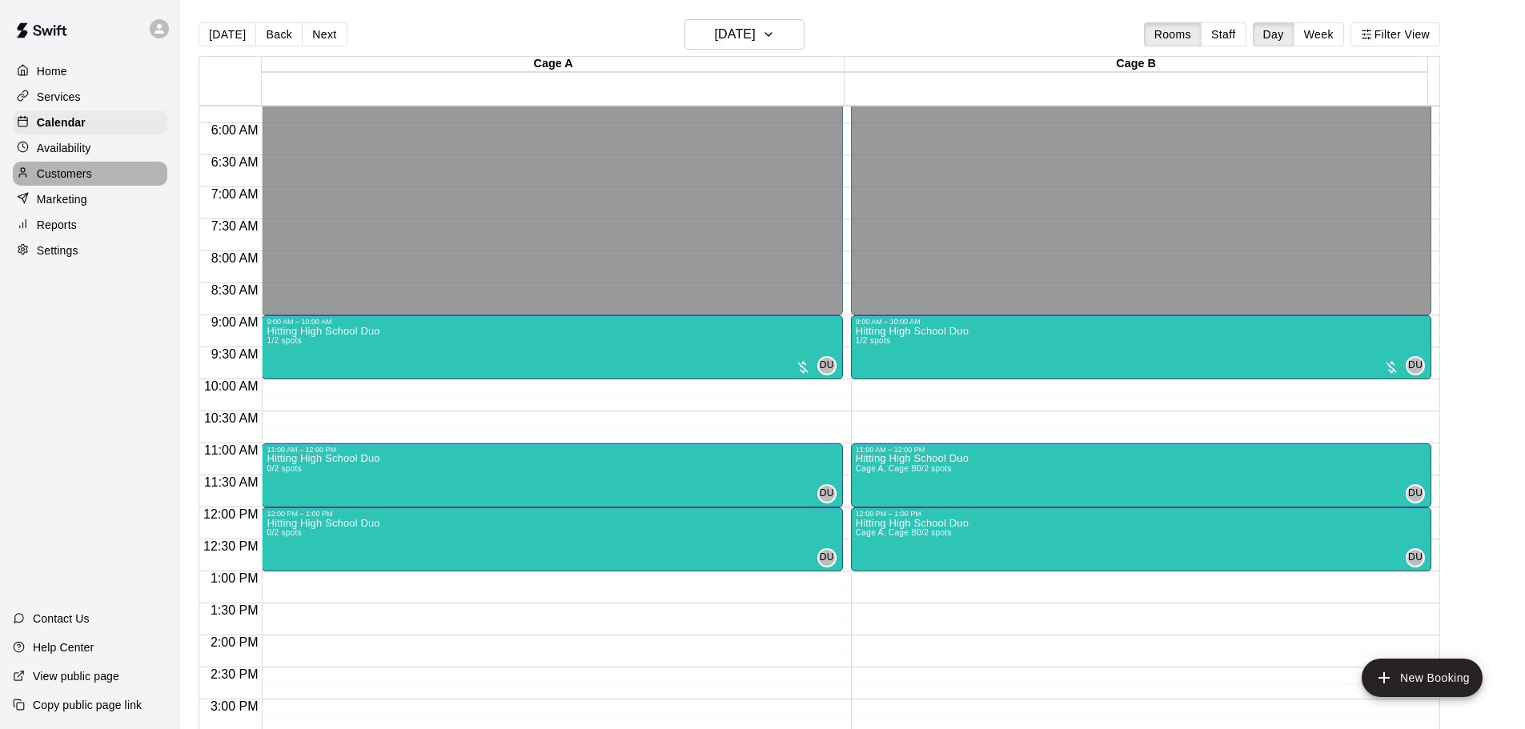
click at [102, 180] on div "Customers" at bounding box center [90, 174] width 154 height 24
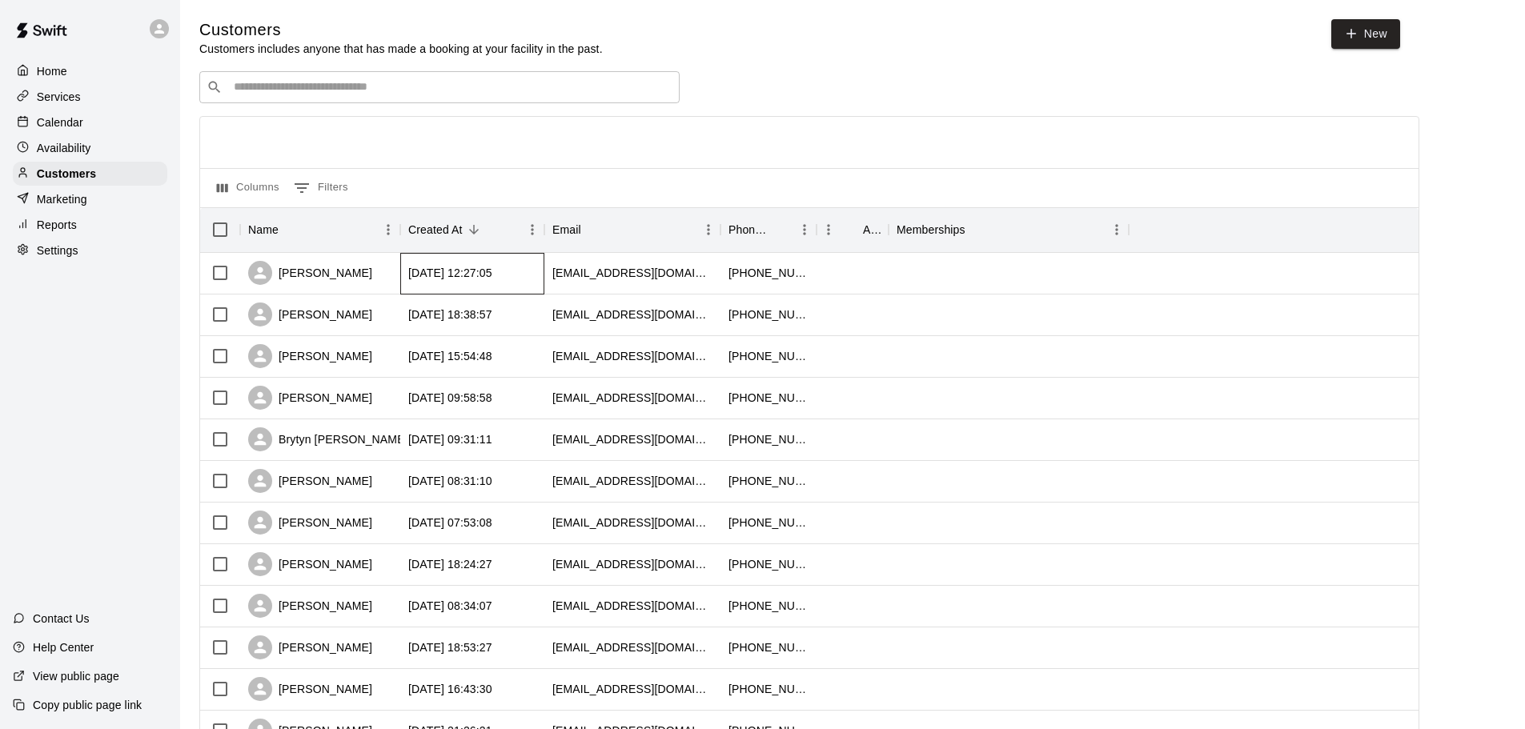
click at [529, 275] on div "[DATE] 12:27:05" at bounding box center [472, 274] width 144 height 42
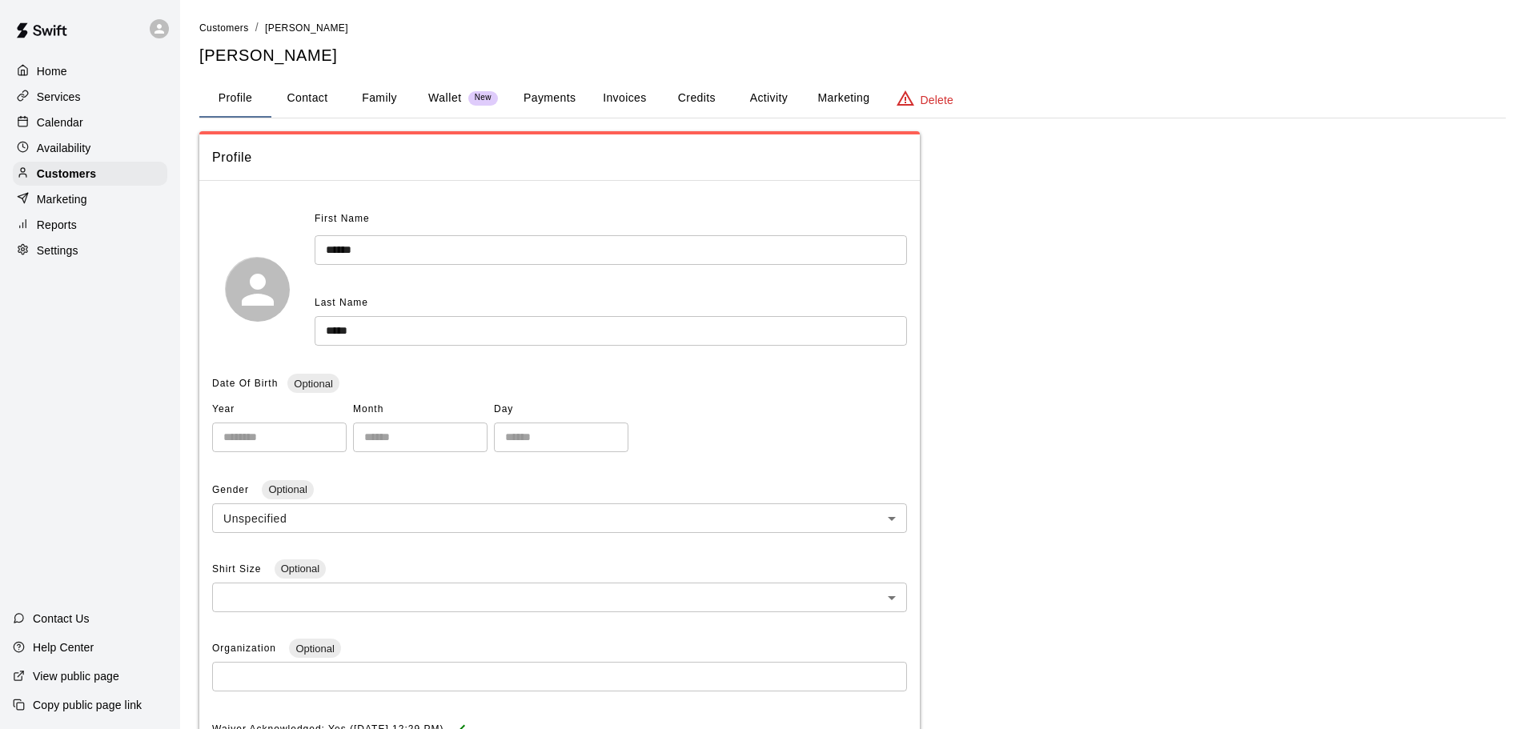
click at [378, 92] on button "Family" at bounding box center [379, 98] width 72 height 38
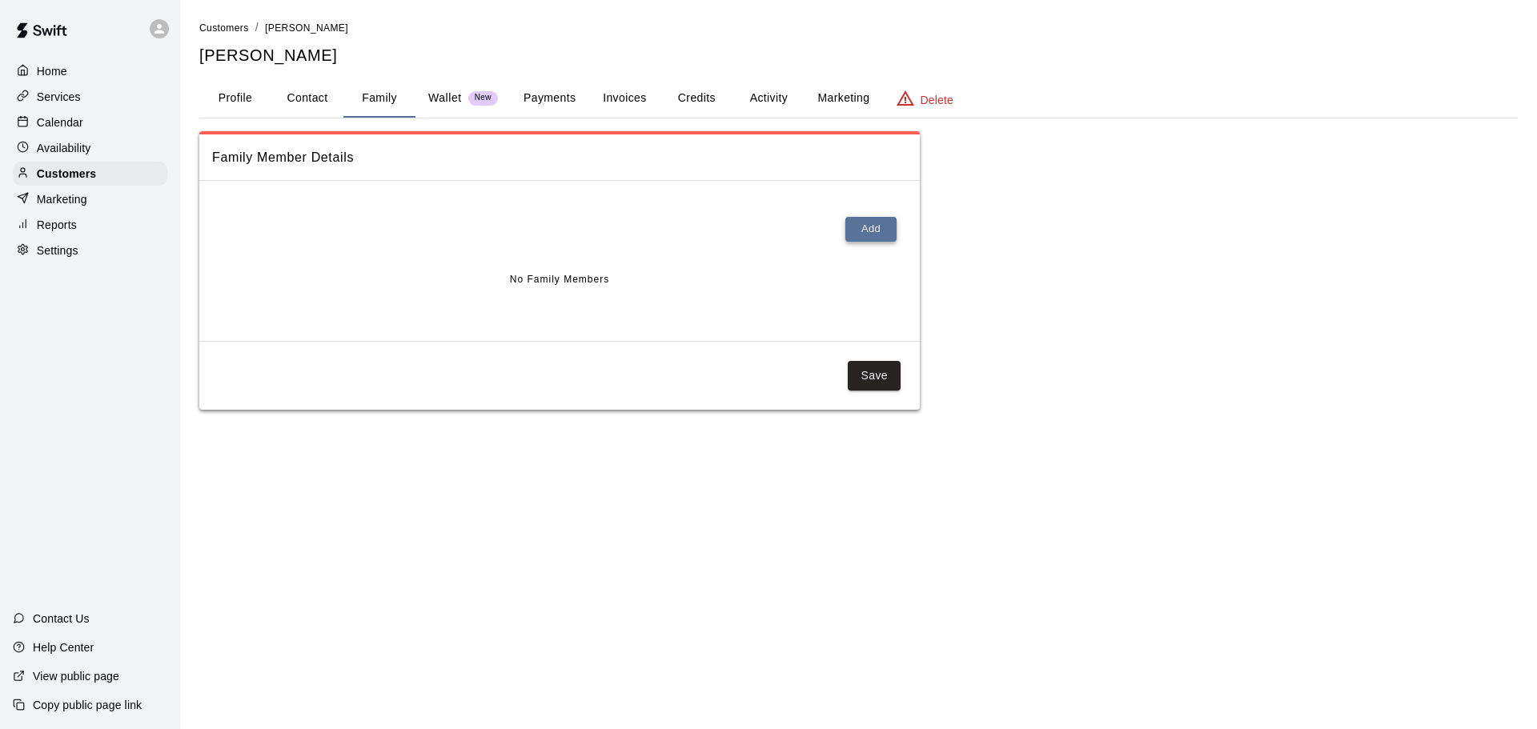
click at [875, 222] on button "Add" at bounding box center [870, 229] width 51 height 25
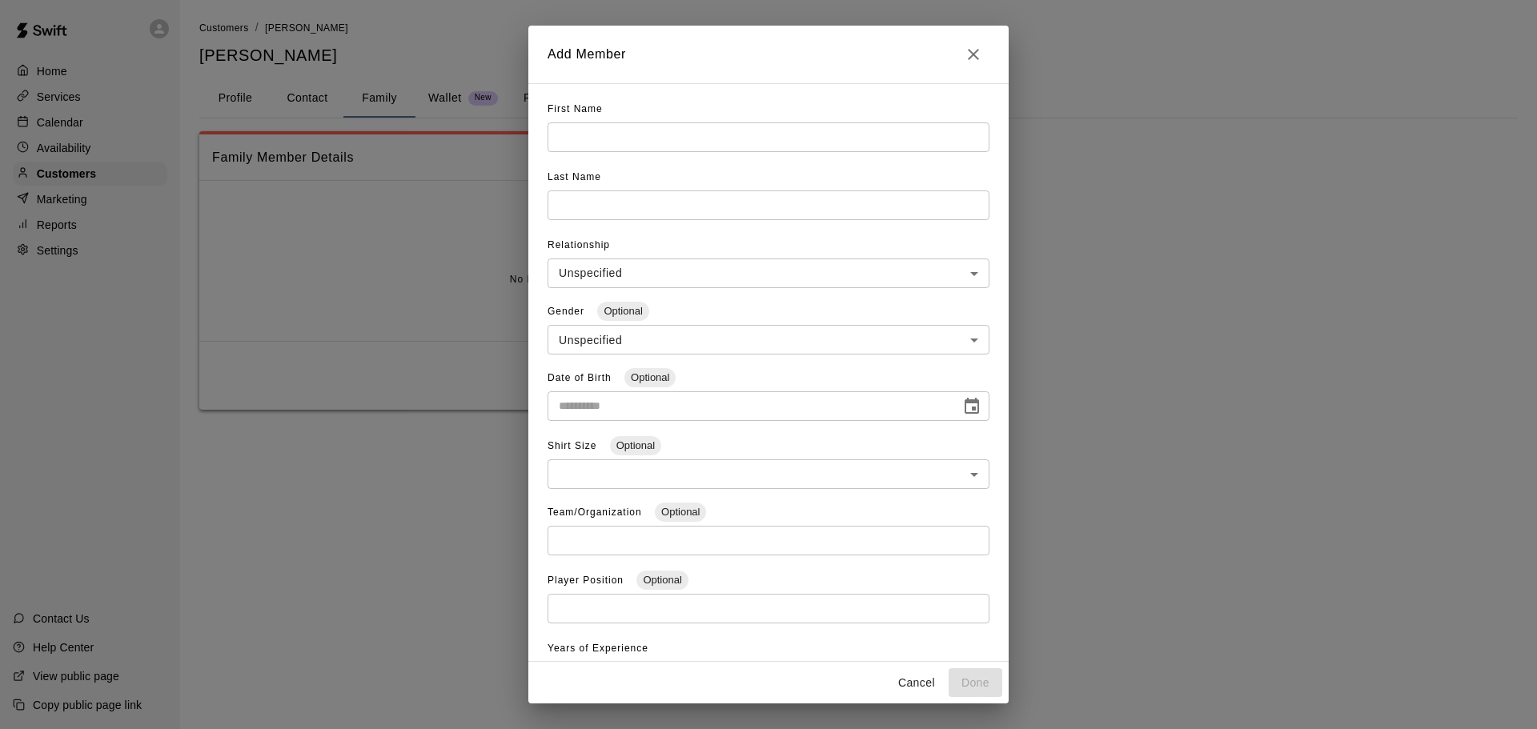
click at [599, 138] on input "text" at bounding box center [768, 137] width 442 height 30
type input "******"
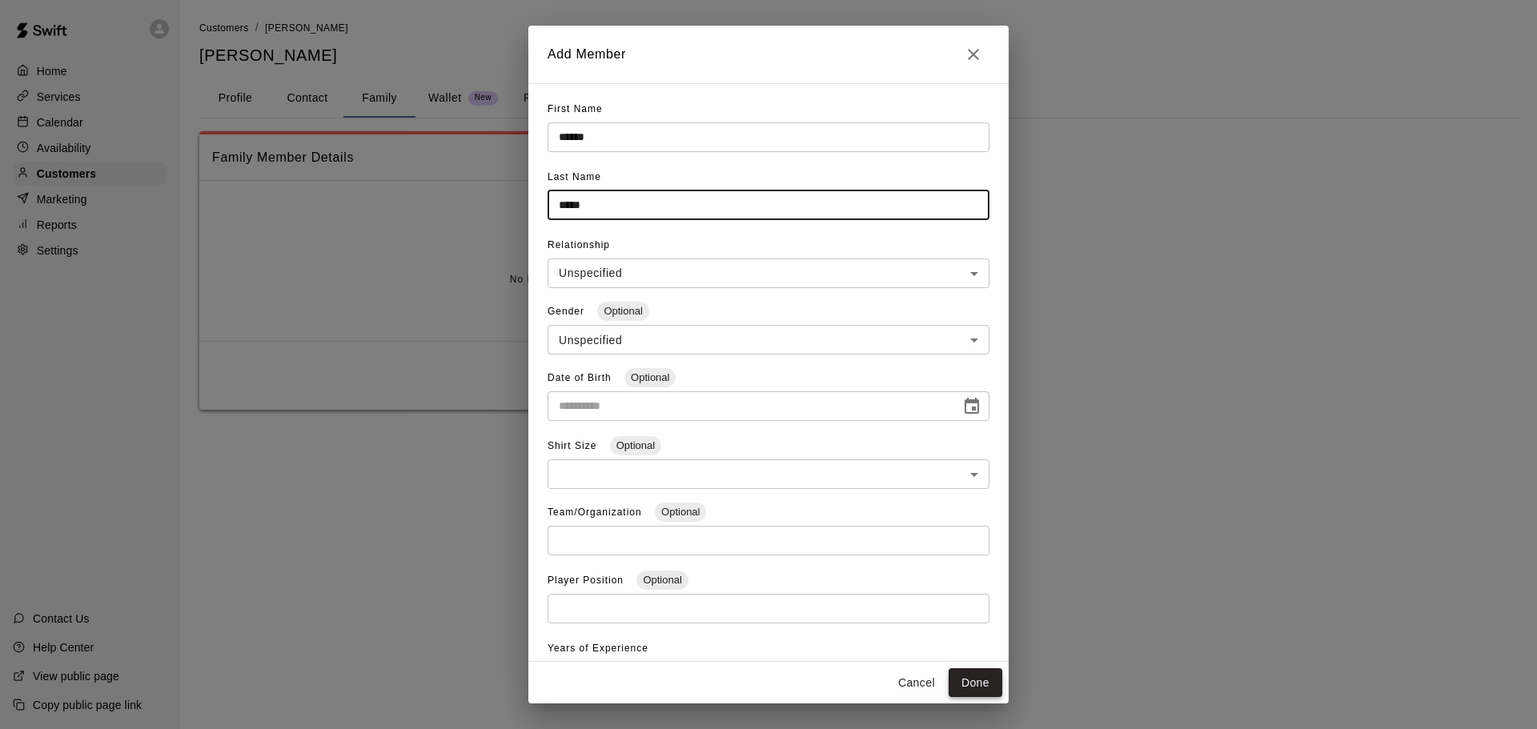
type input "*****"
click at [969, 674] on button "Done" at bounding box center [975, 683] width 54 height 30
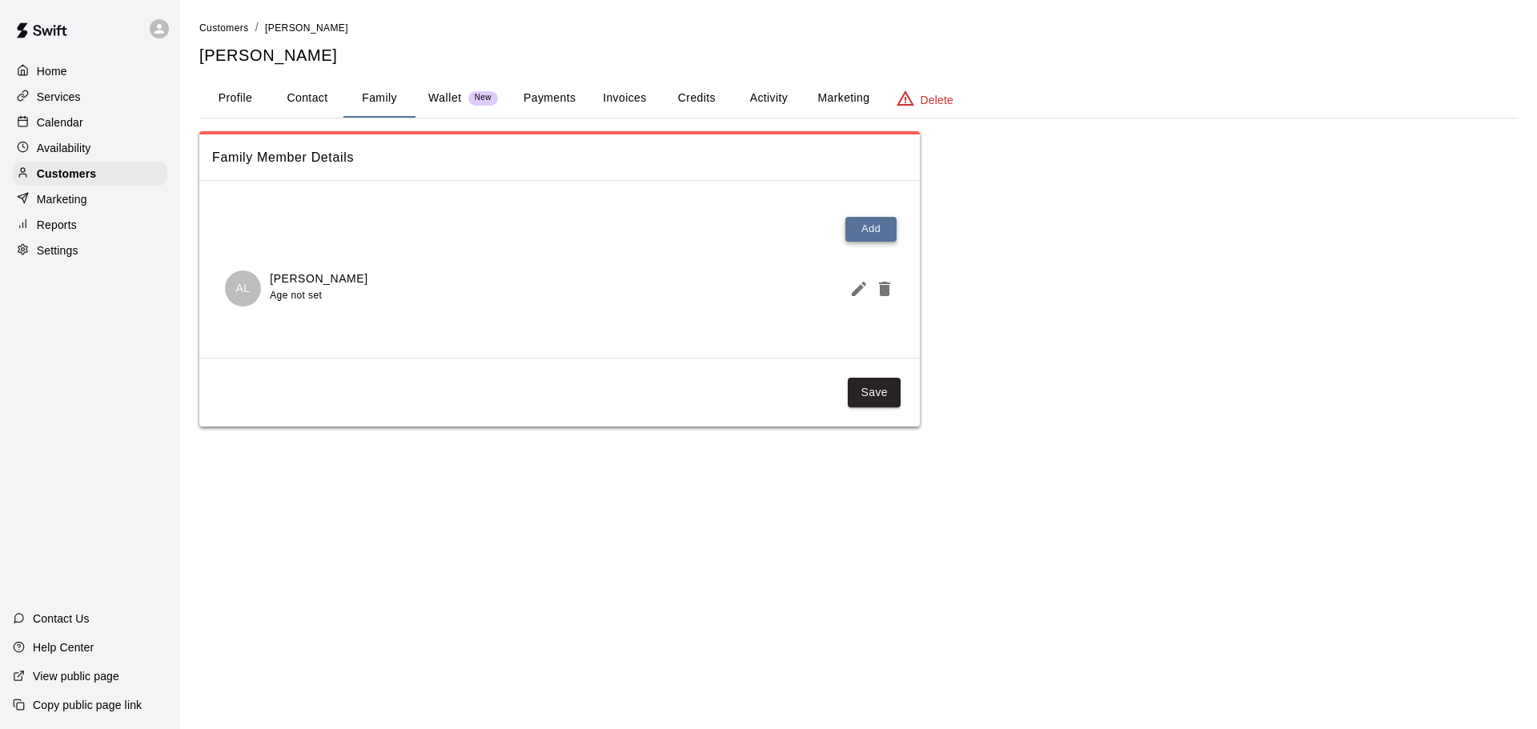
click at [879, 229] on button "Add" at bounding box center [870, 229] width 51 height 25
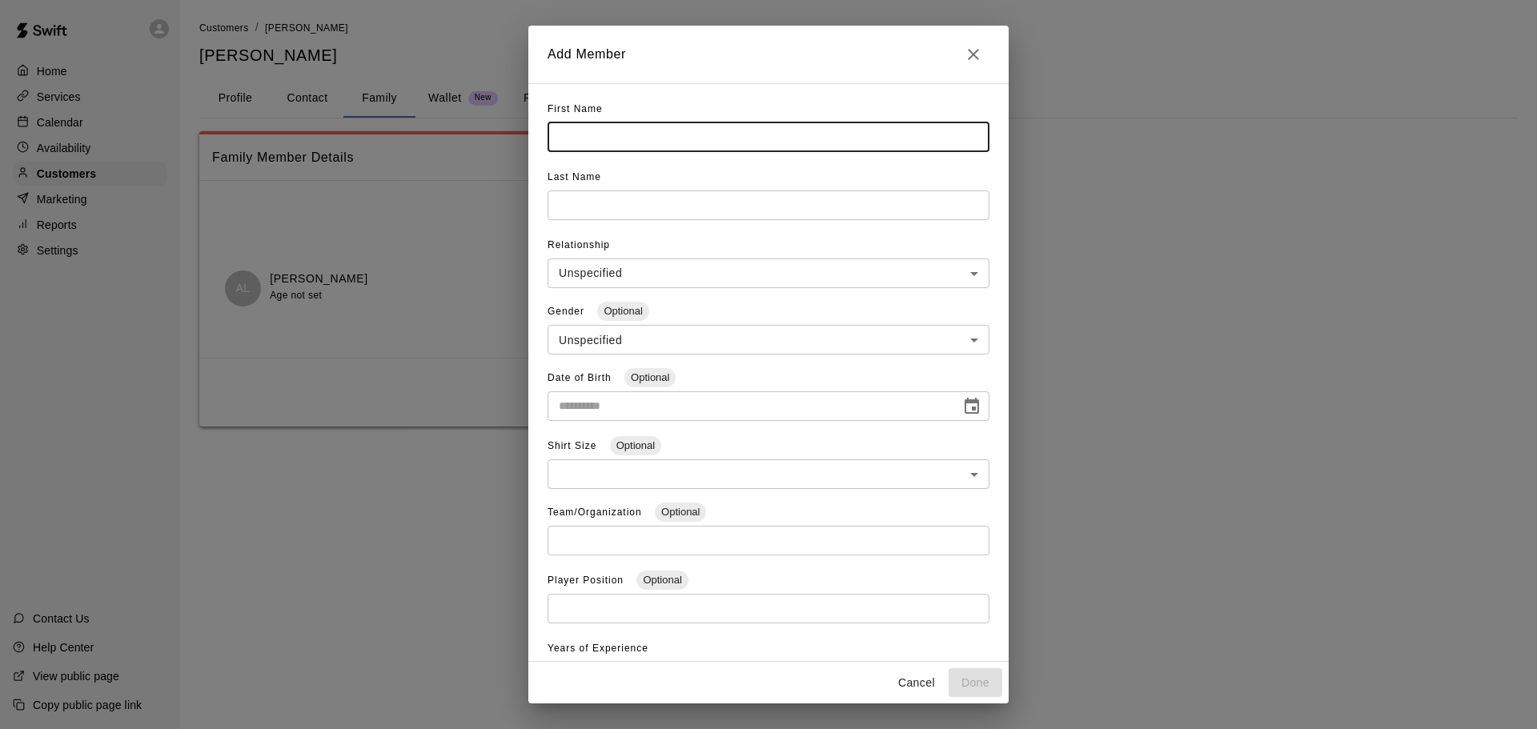
click at [571, 134] on input "text" at bounding box center [768, 137] width 442 height 30
type input "****"
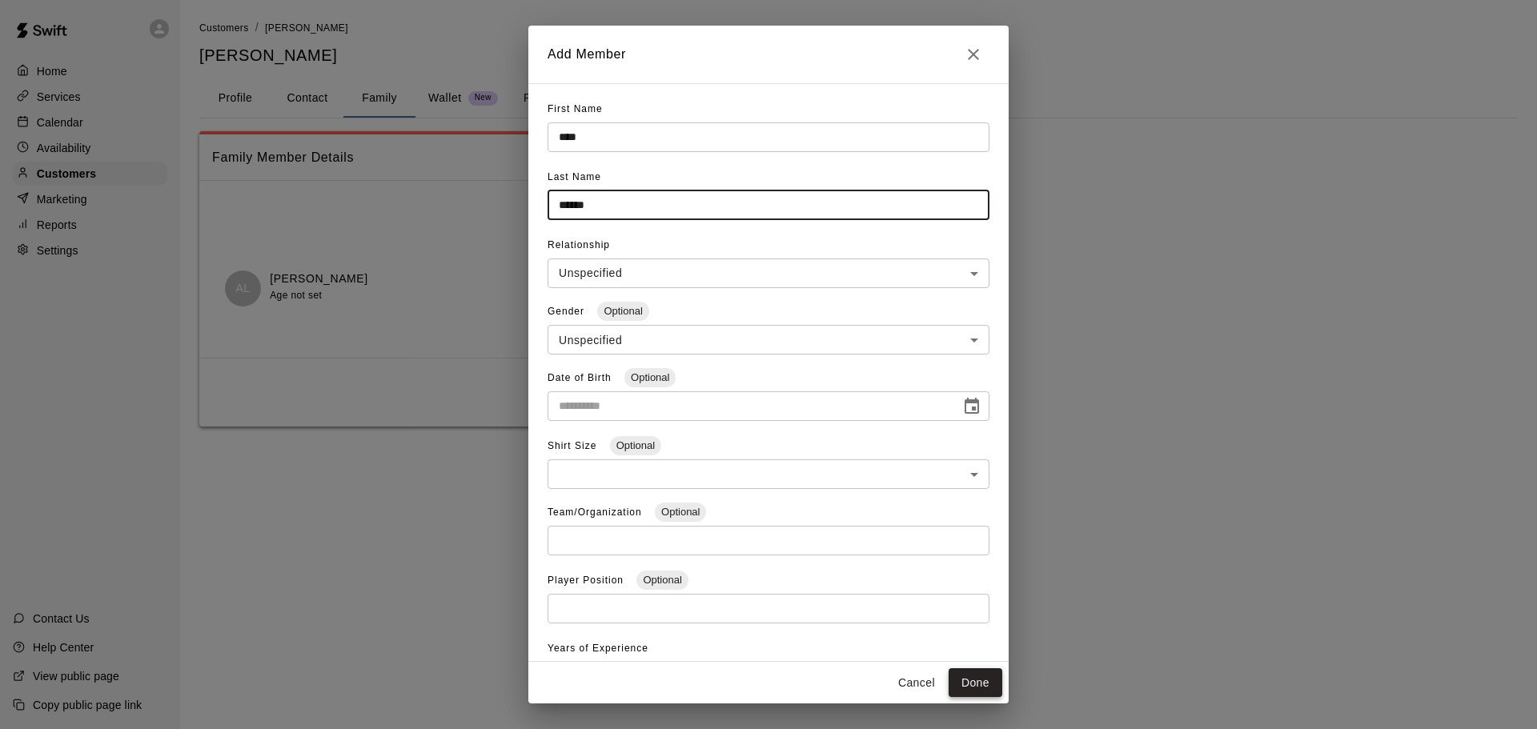
type input "******"
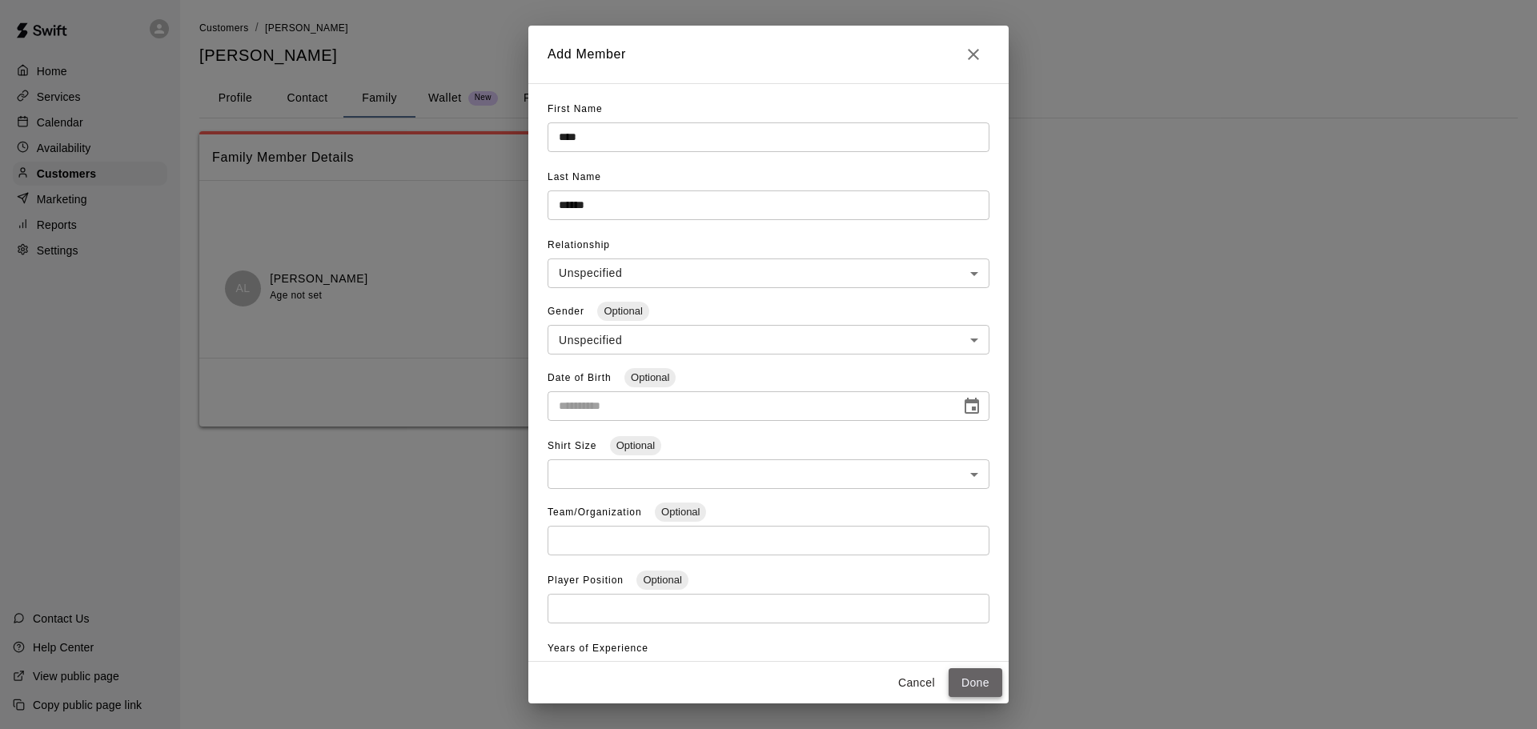
click at [976, 678] on button "Done" at bounding box center [975, 683] width 54 height 30
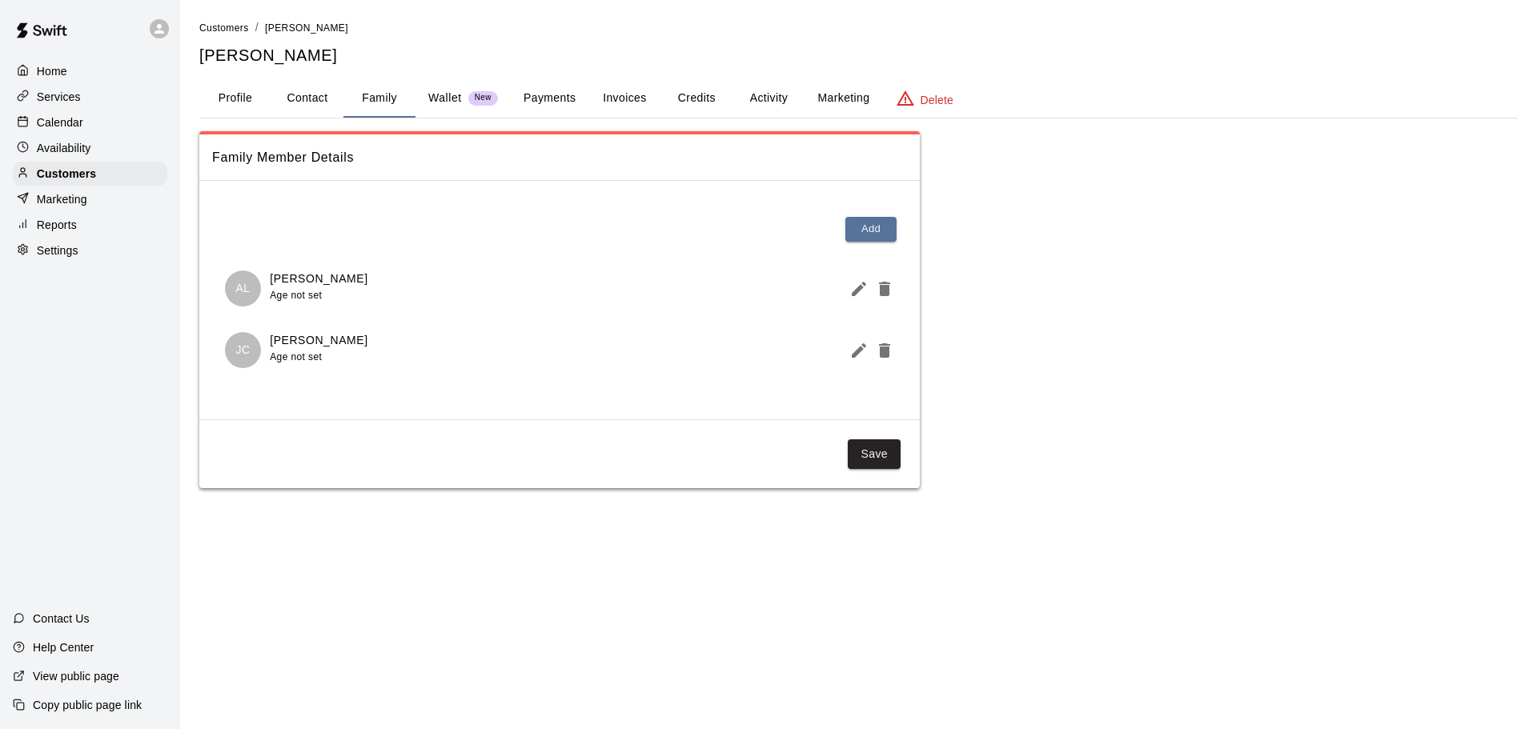
click at [893, 456] on button "Save" at bounding box center [873, 454] width 53 height 30
click at [72, 126] on p "Calendar" at bounding box center [60, 122] width 46 height 16
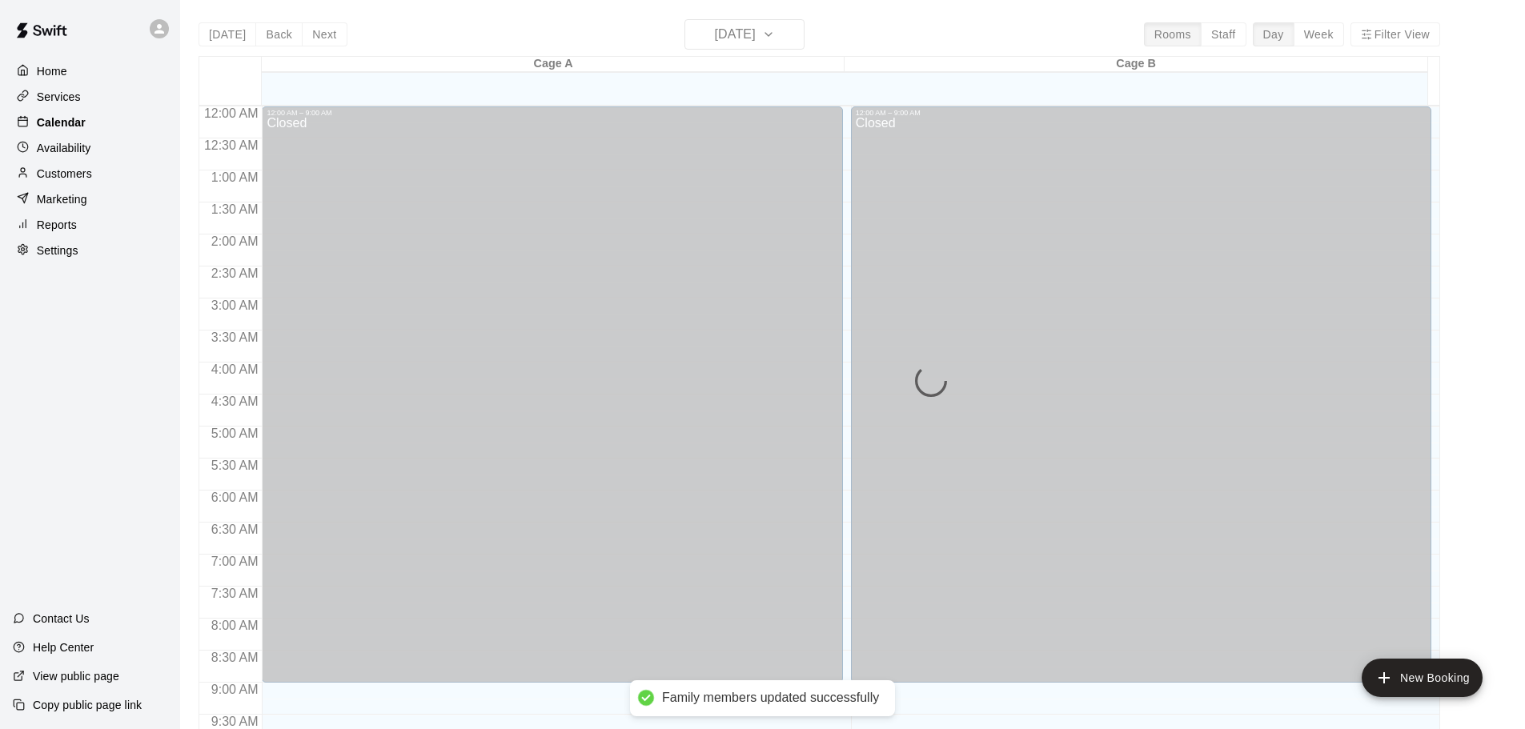
scroll to position [847, 0]
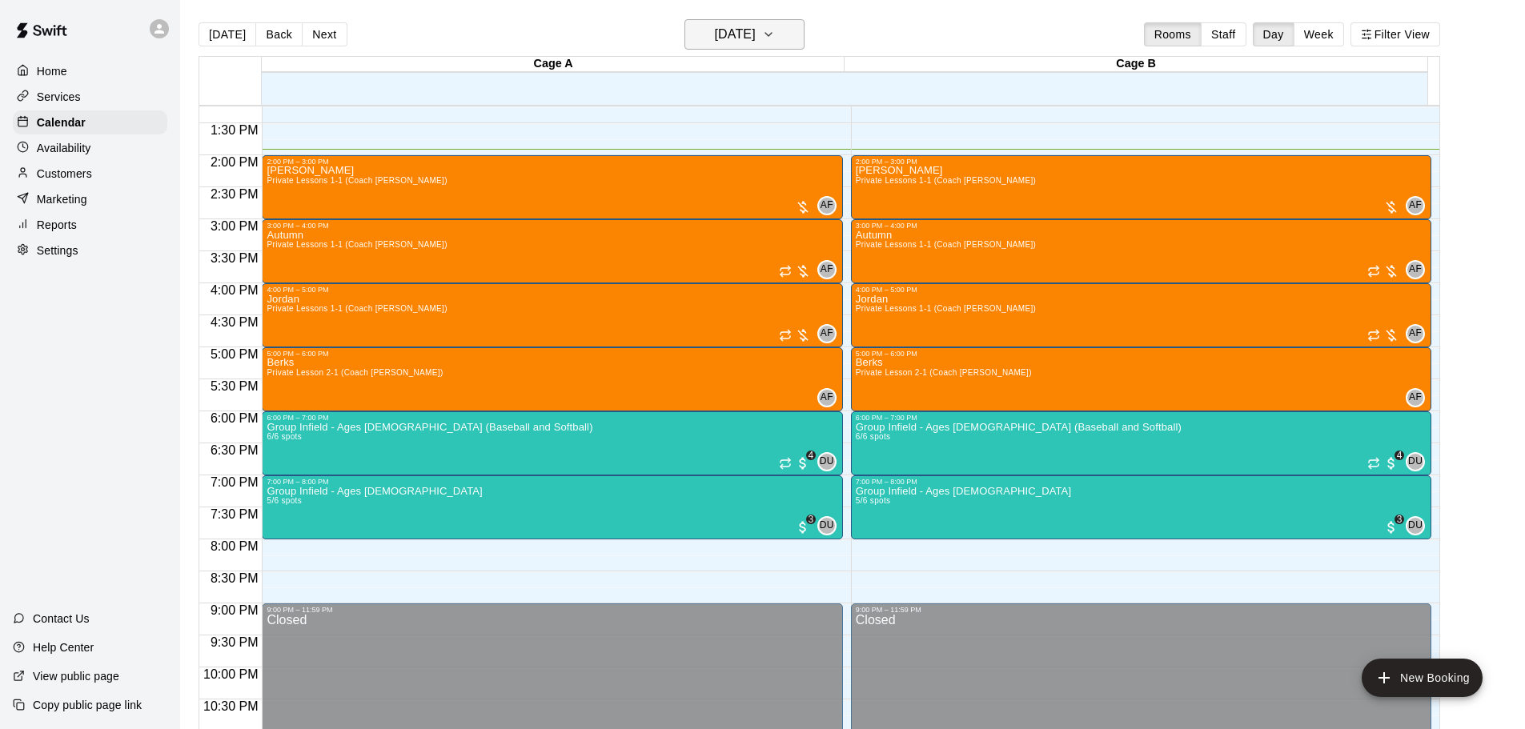
click at [750, 30] on h6 "[DATE]" at bounding box center [735, 34] width 41 height 22
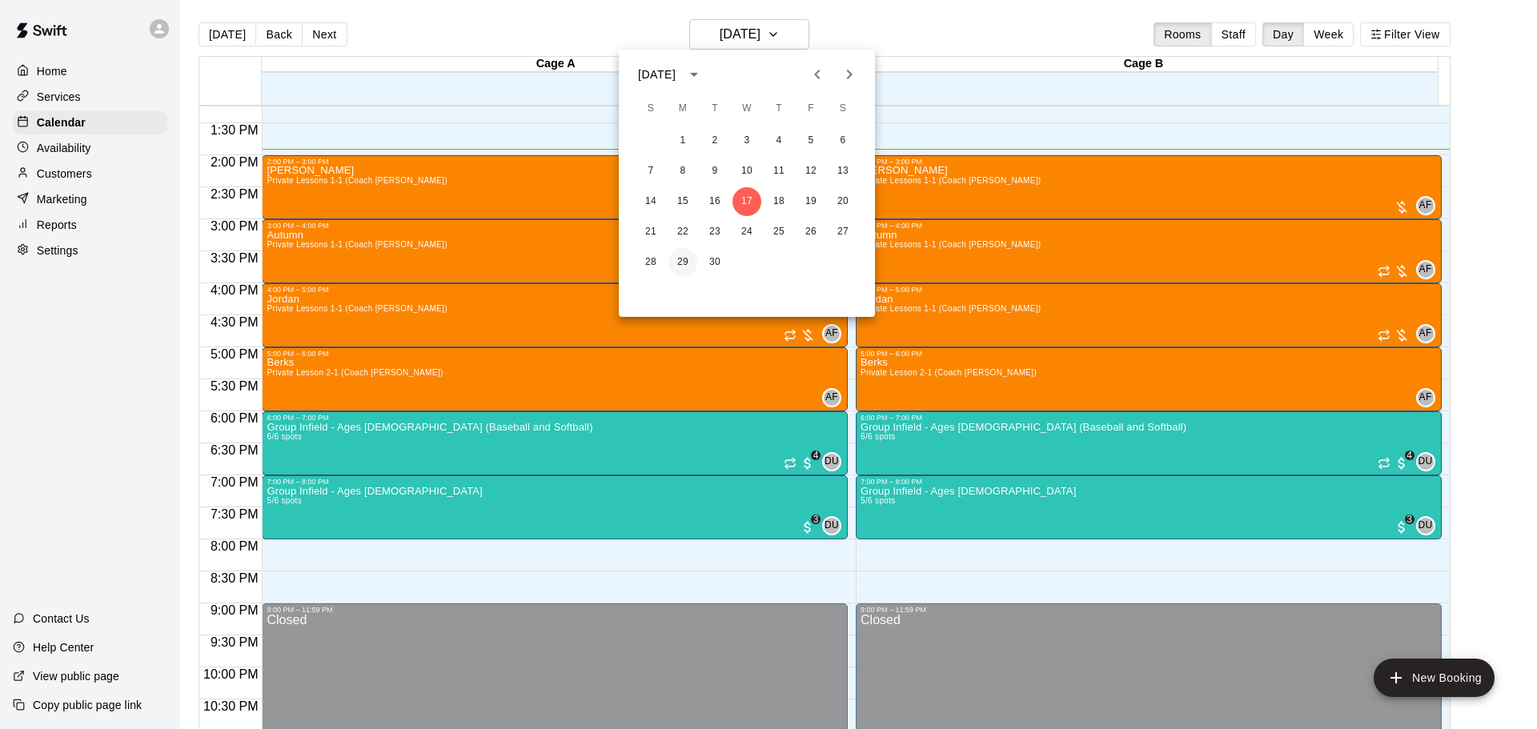
click at [684, 262] on button "29" at bounding box center [682, 262] width 29 height 29
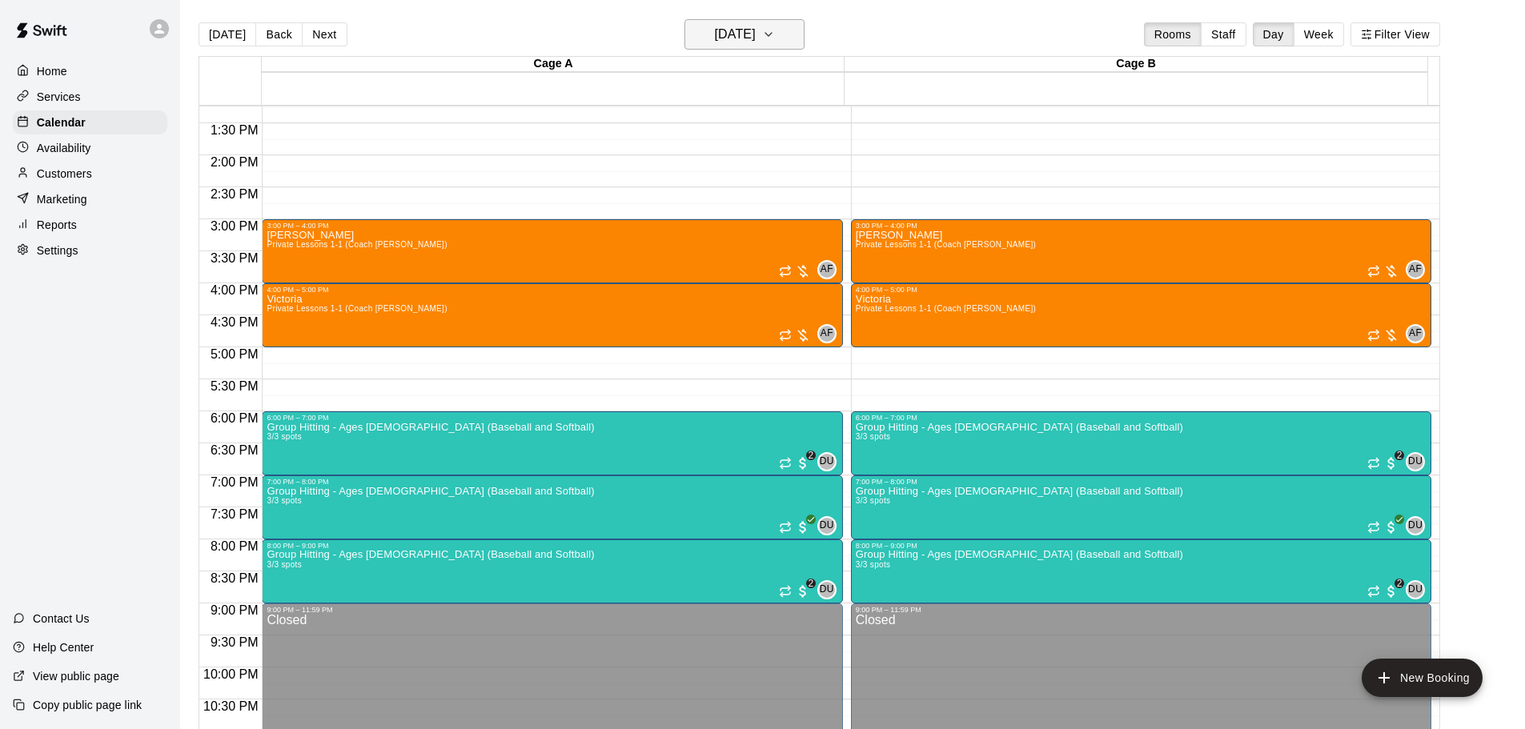
click at [738, 22] on button "[DATE]" at bounding box center [744, 34] width 120 height 30
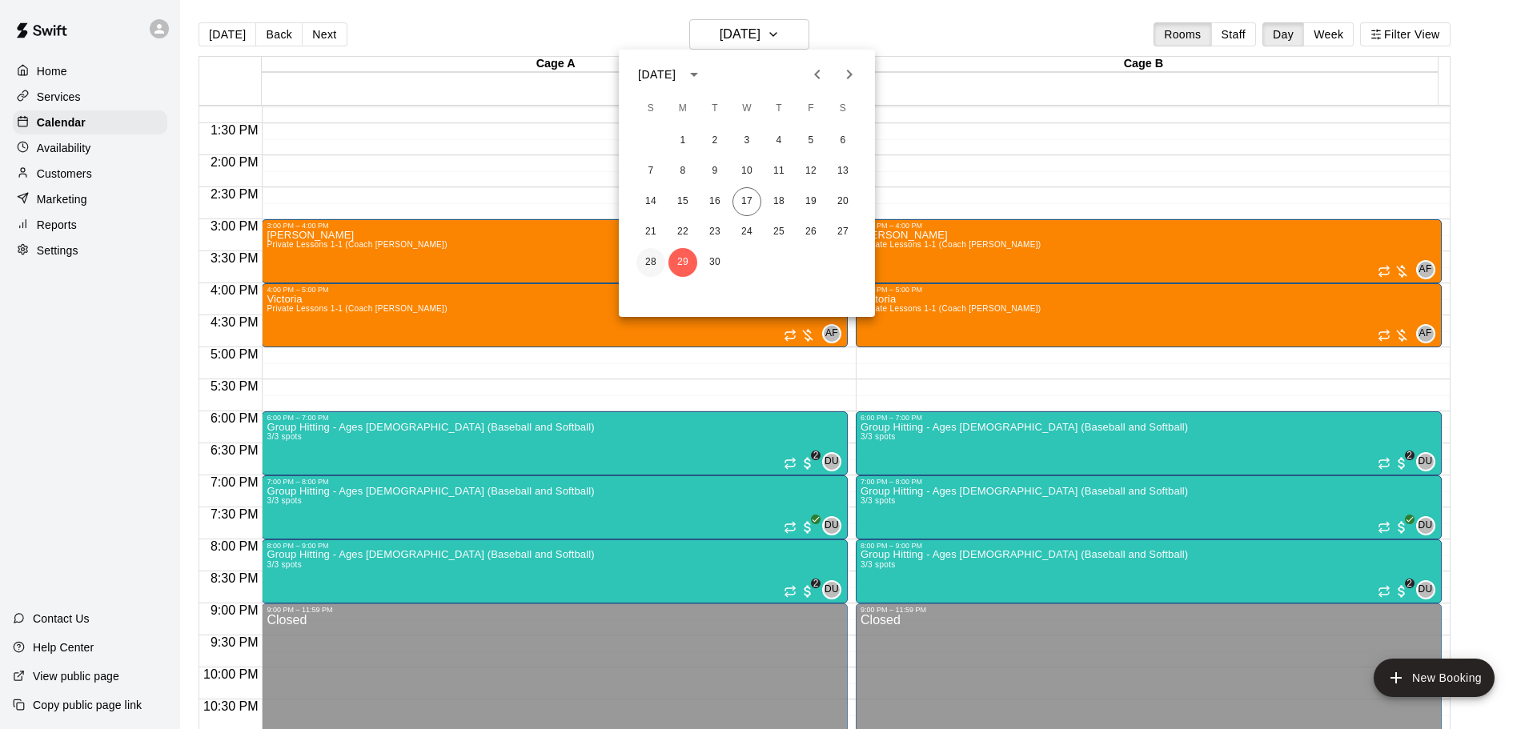
click at [650, 263] on button "28" at bounding box center [650, 262] width 29 height 29
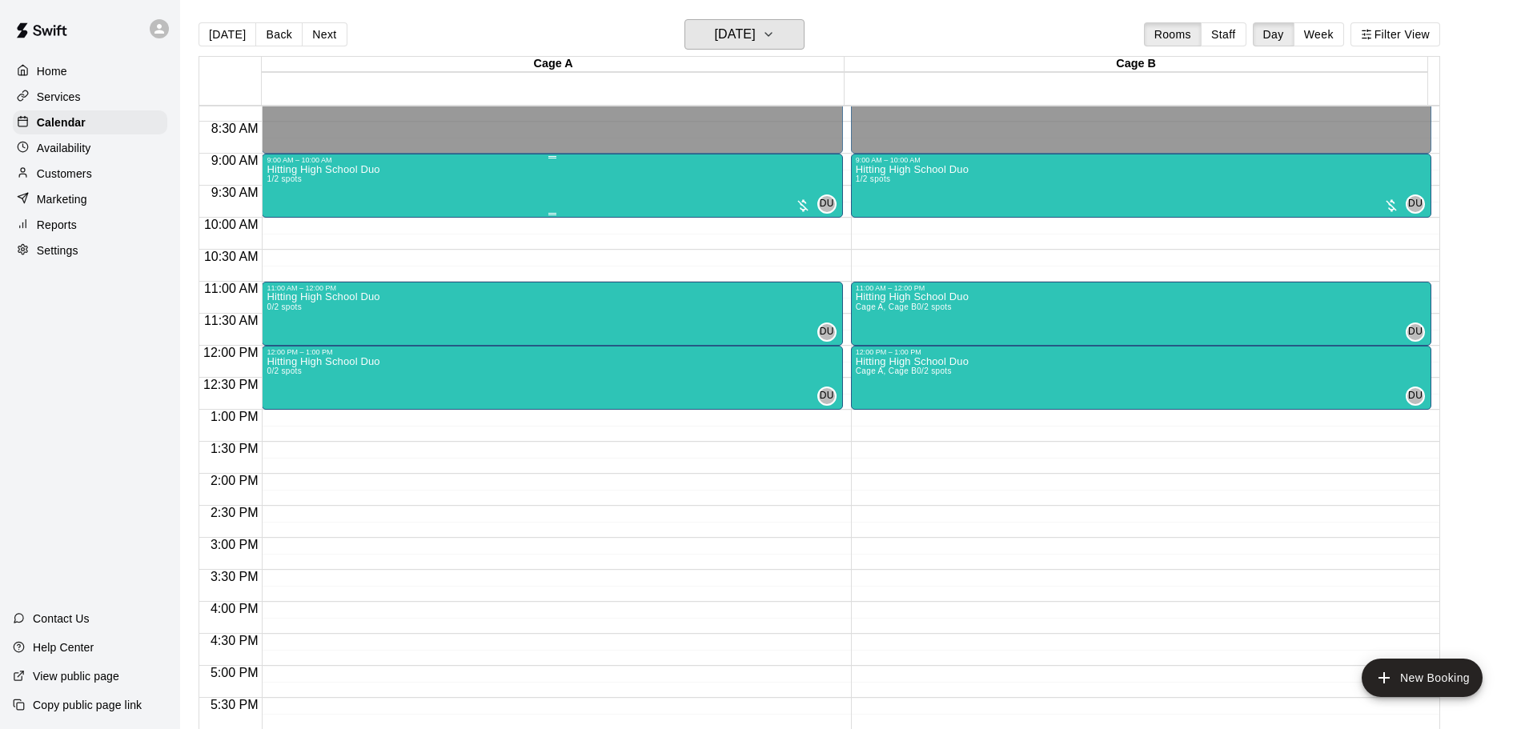
scroll to position [528, 0]
click at [334, 205] on div "[GEOGRAPHIC_DATA] Duo 1/2 spots" at bounding box center [322, 529] width 113 height 729
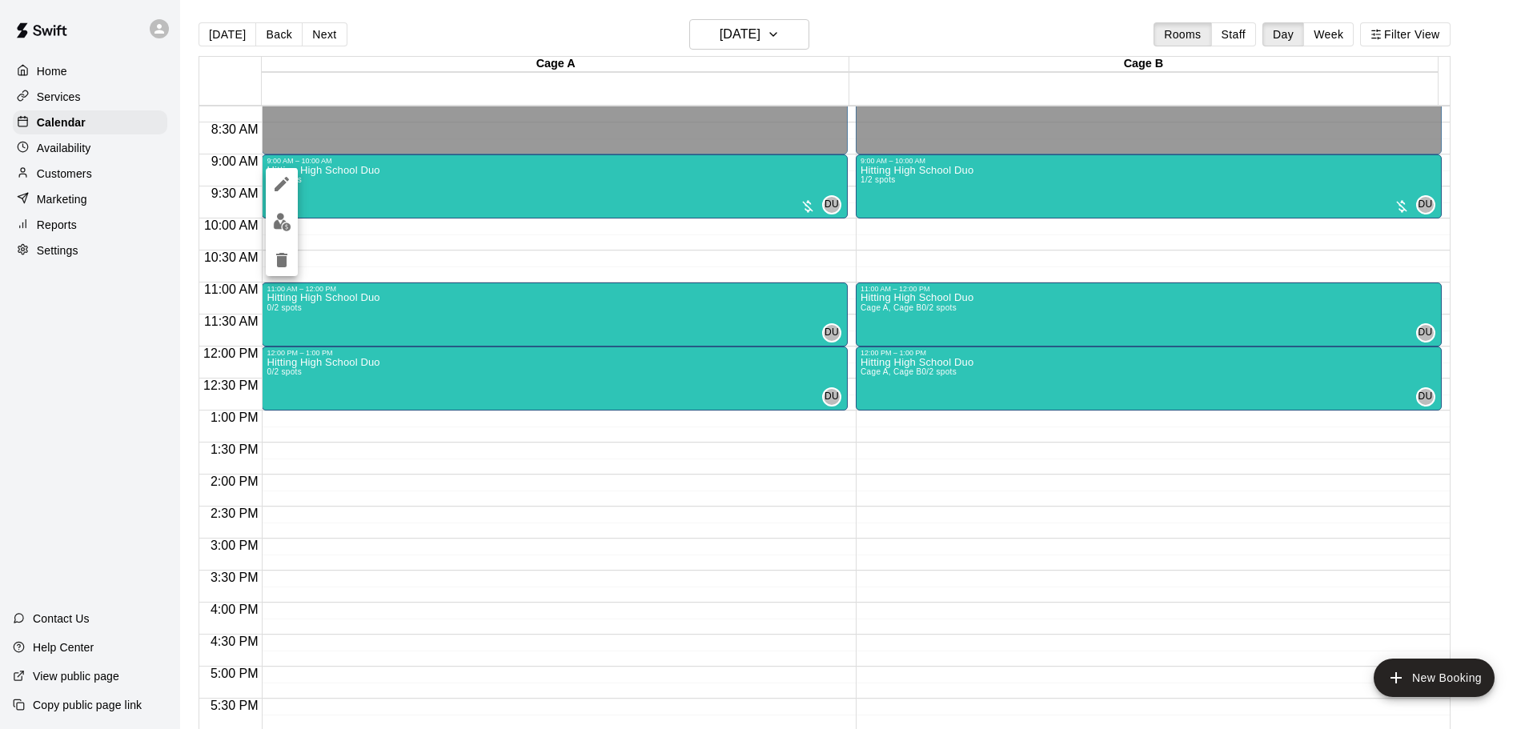
click at [283, 222] on img "edit" at bounding box center [282, 222] width 18 height 18
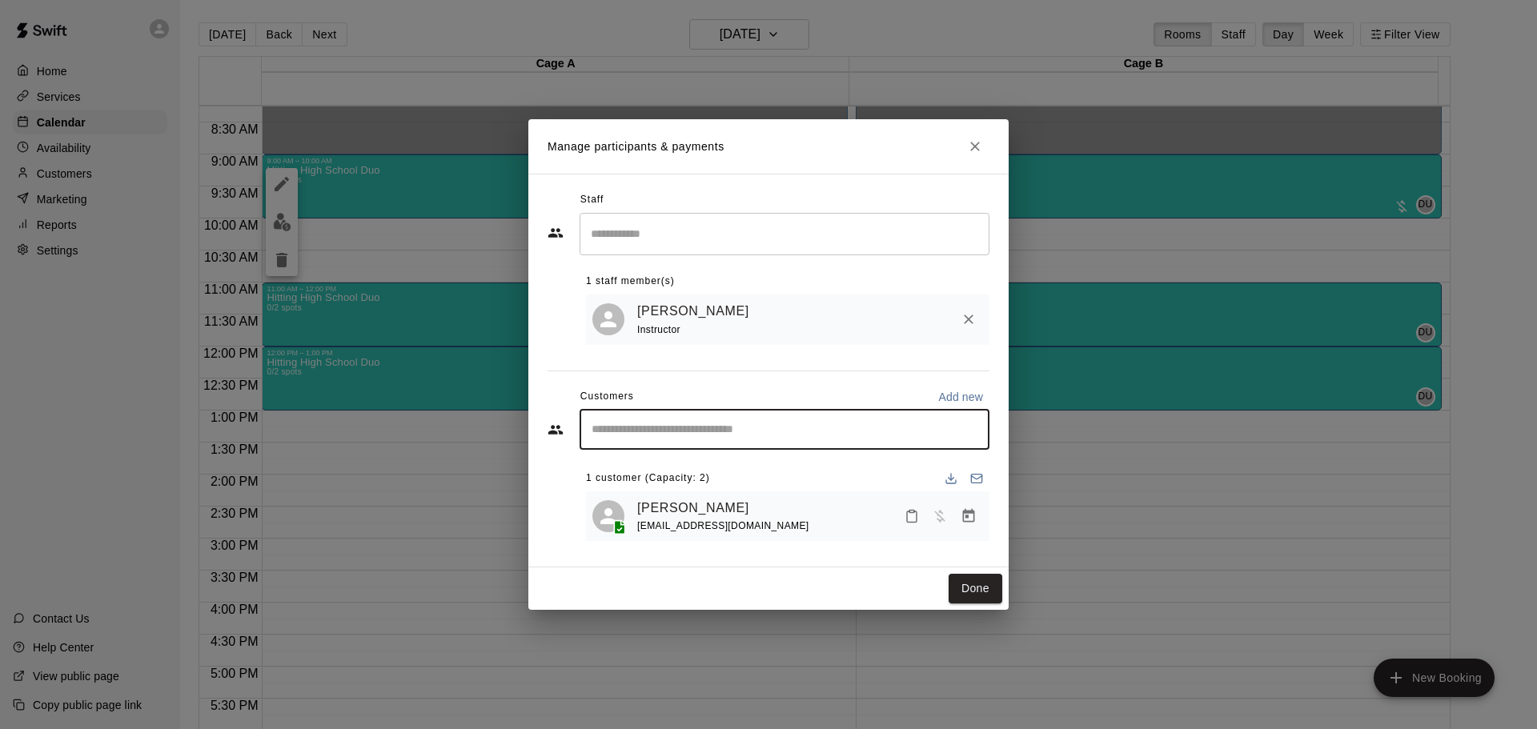
click at [627, 431] on input "Start typing to search customers..." at bounding box center [784, 430] width 395 height 16
type input "****"
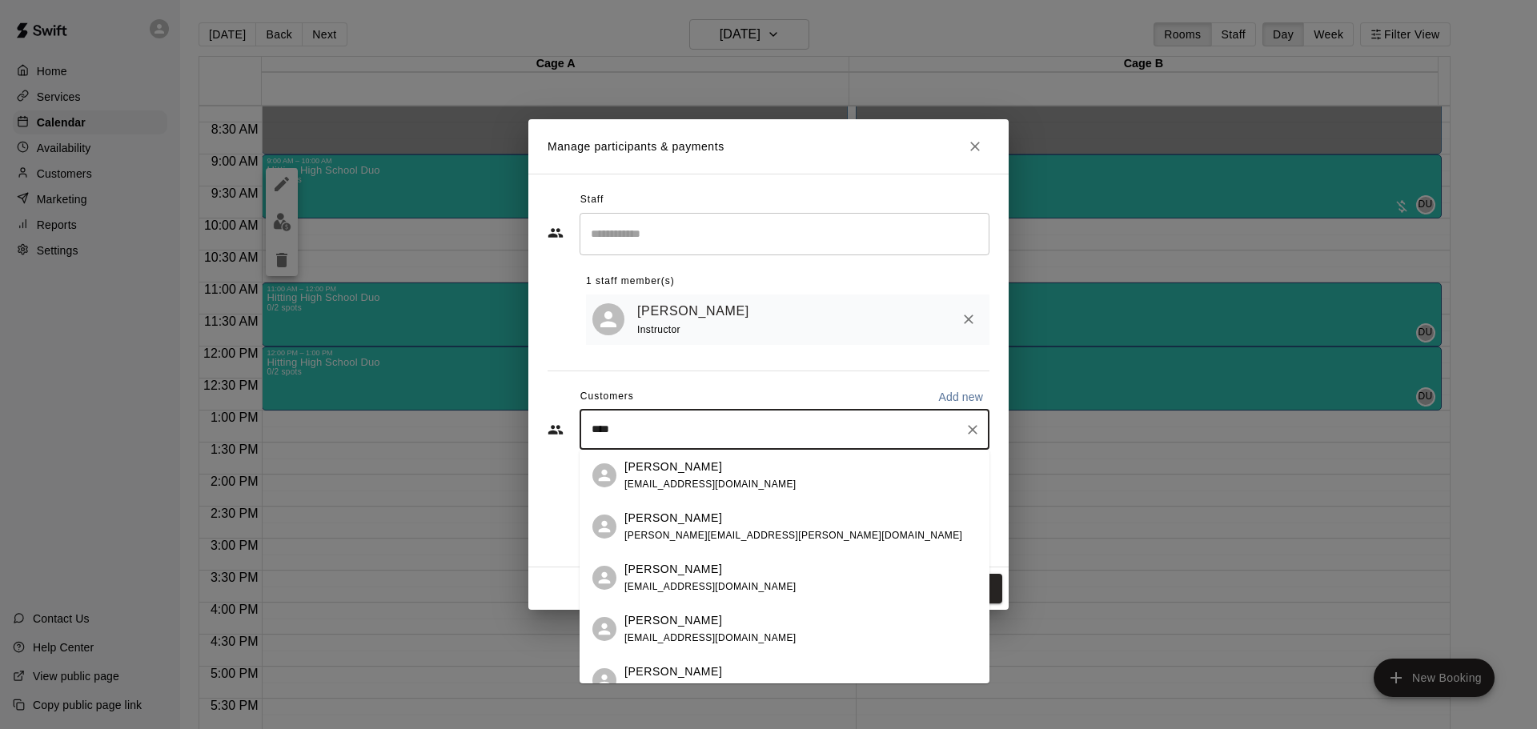
click at [680, 635] on span "[EMAIL_ADDRESS][DOMAIN_NAME]" at bounding box center [710, 637] width 172 height 11
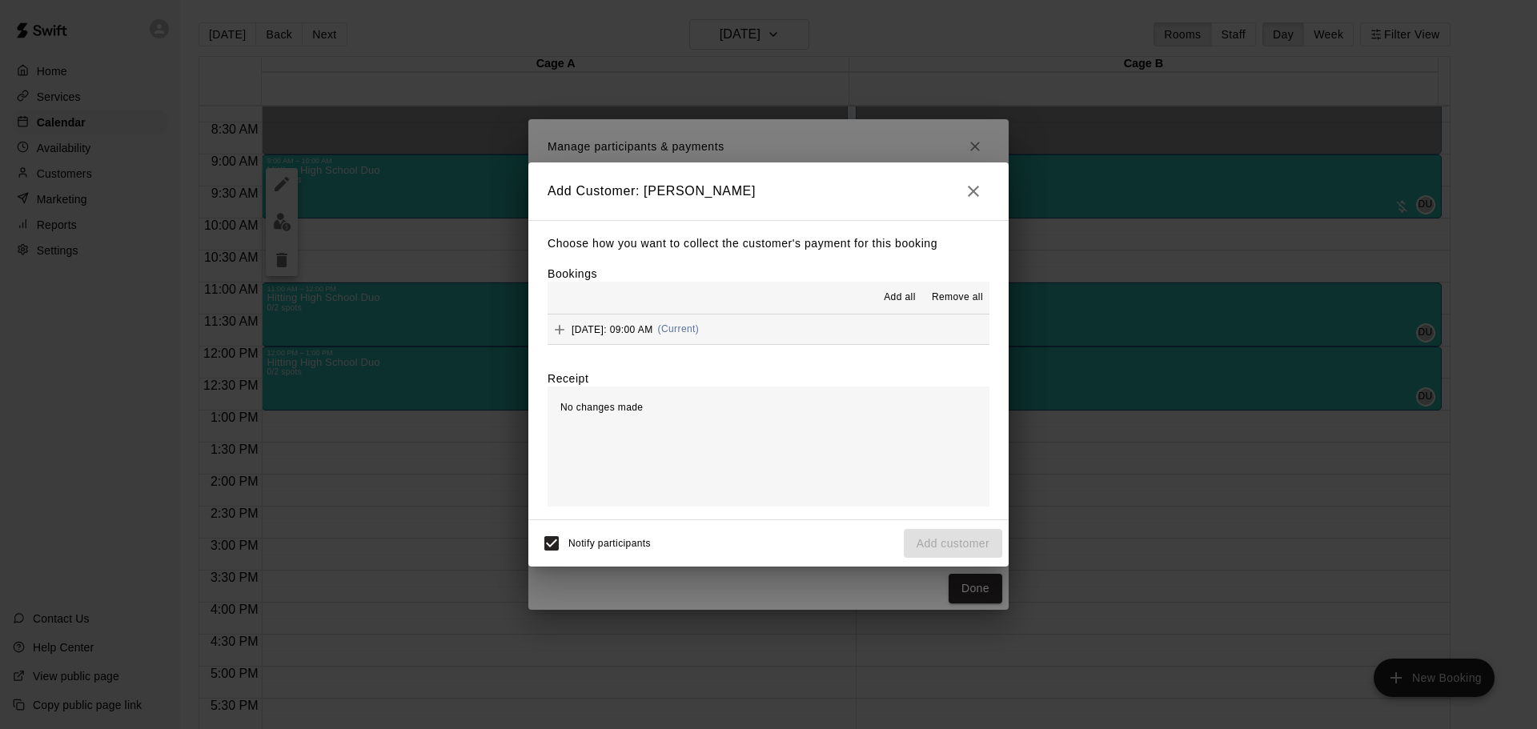
click at [891, 300] on span "Add all" at bounding box center [899, 298] width 32 height 16
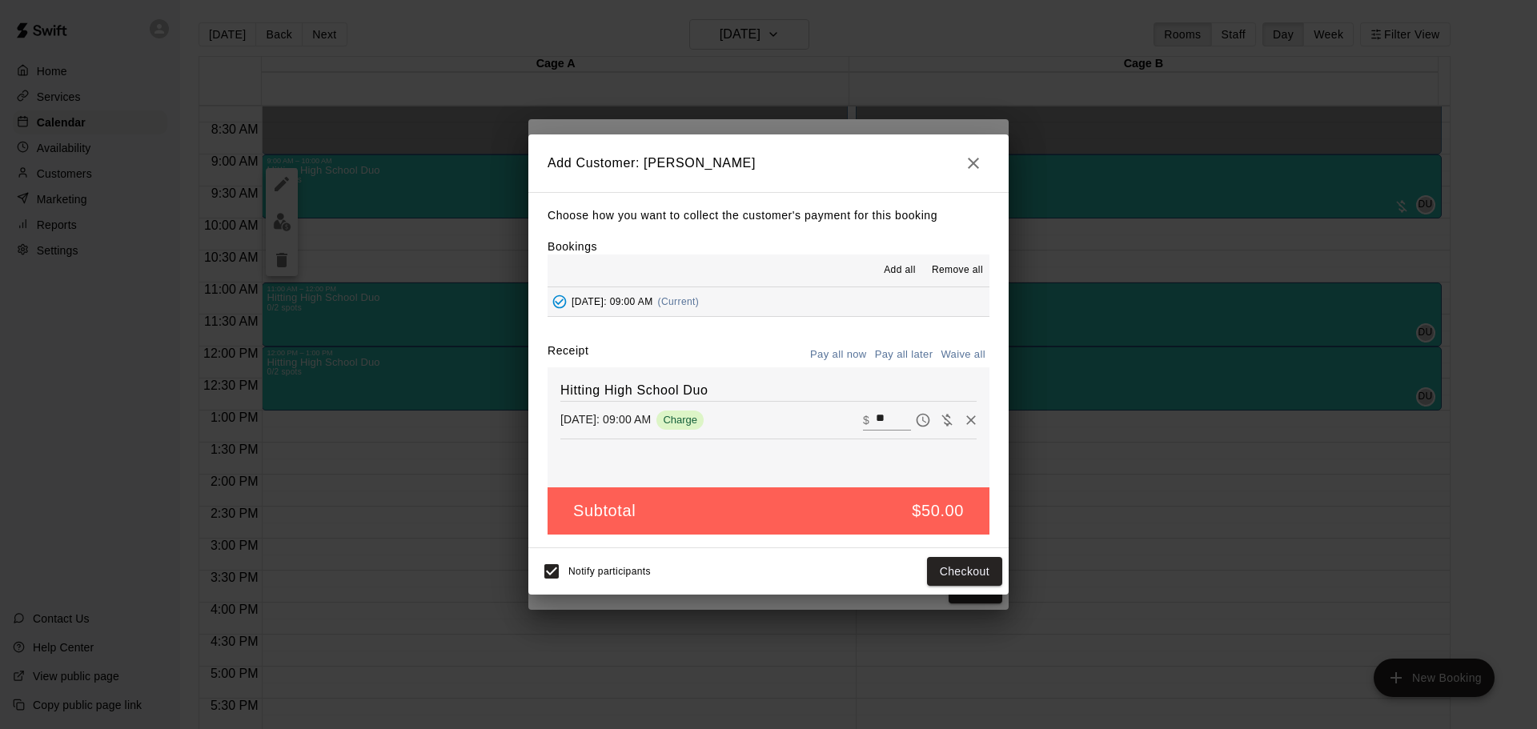
click at [908, 349] on button "Pay all later" at bounding box center [904, 355] width 66 height 25
click at [954, 574] on button "Add customer" at bounding box center [953, 572] width 98 height 30
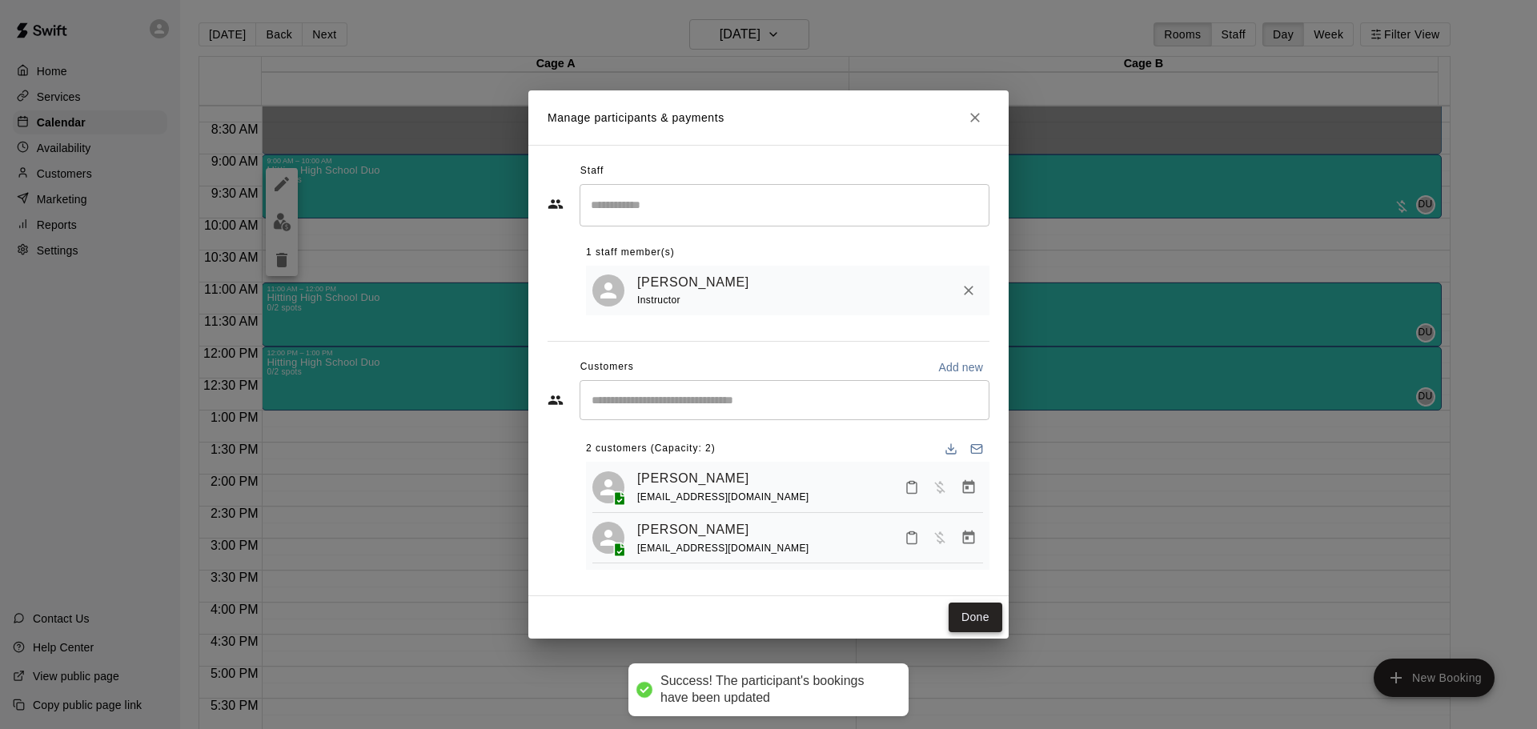
click at [973, 617] on button "Done" at bounding box center [975, 618] width 54 height 30
